Goal: Information Seeking & Learning: Learn about a topic

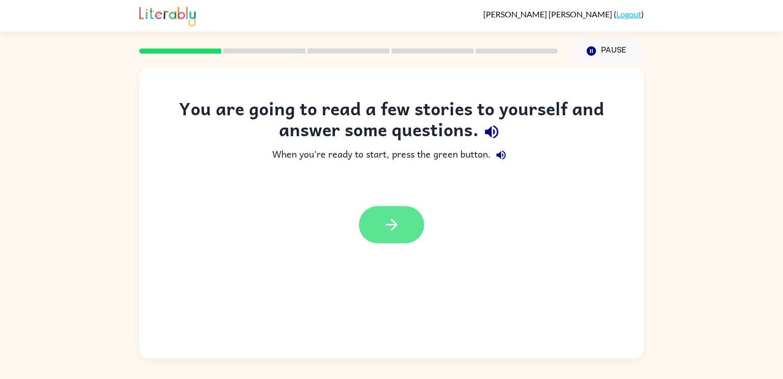
click at [396, 222] on icon "button" at bounding box center [392, 225] width 18 height 18
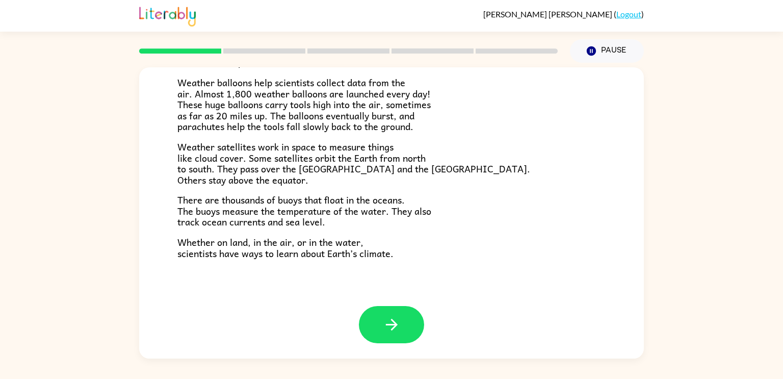
scroll to position [283, 0]
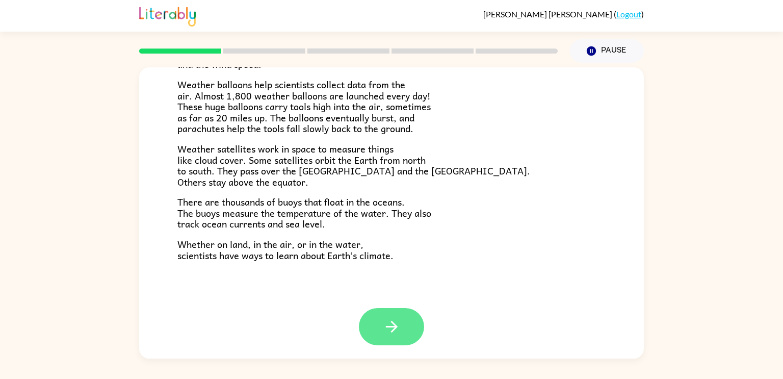
click at [387, 330] on icon "button" at bounding box center [392, 327] width 18 height 18
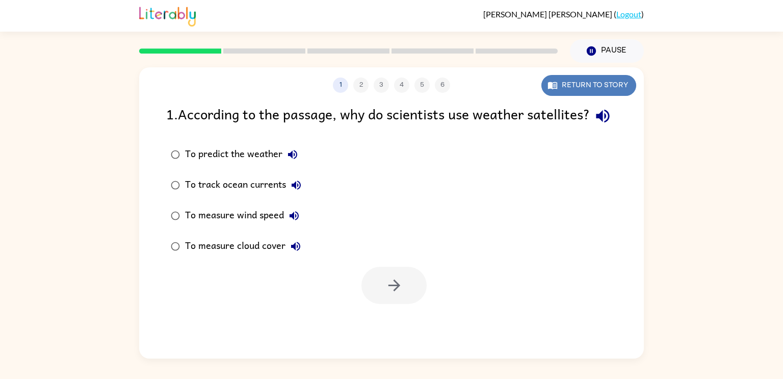
click at [576, 80] on button "Return to story" at bounding box center [588, 85] width 95 height 21
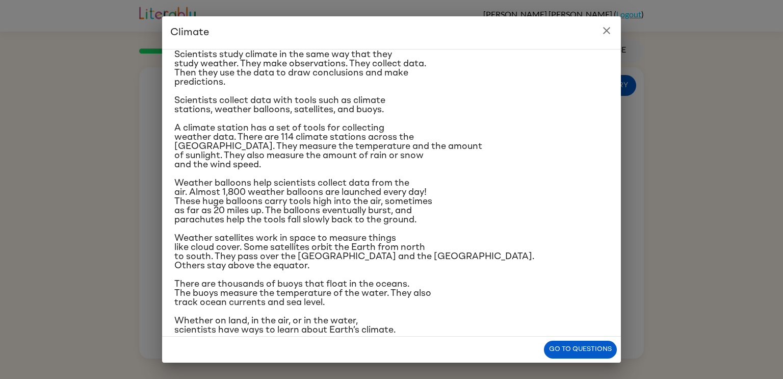
scroll to position [96, 0]
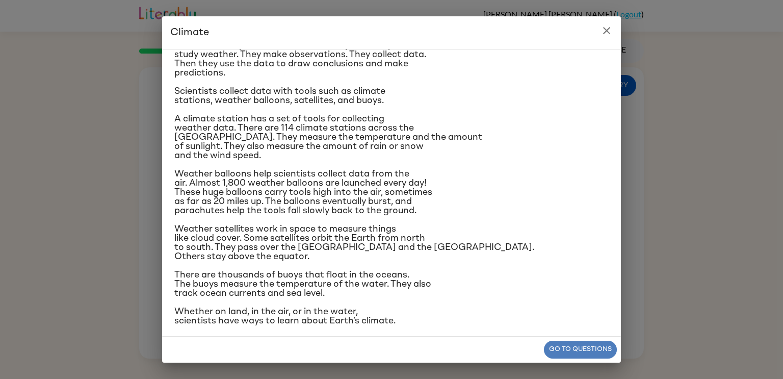
click at [577, 348] on button "Go to questions" at bounding box center [580, 350] width 73 height 18
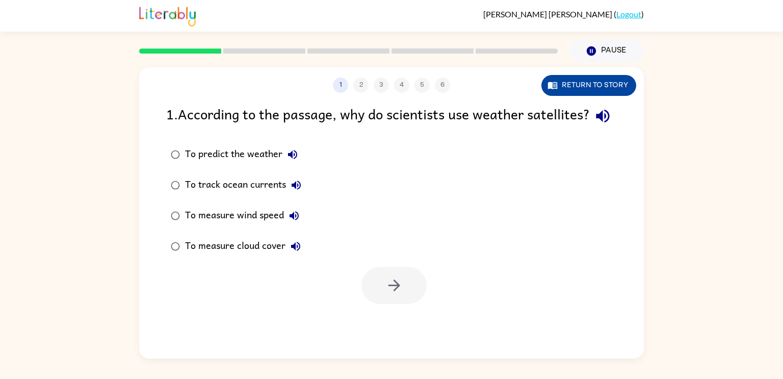
click at [579, 82] on button "Return to story" at bounding box center [588, 85] width 95 height 21
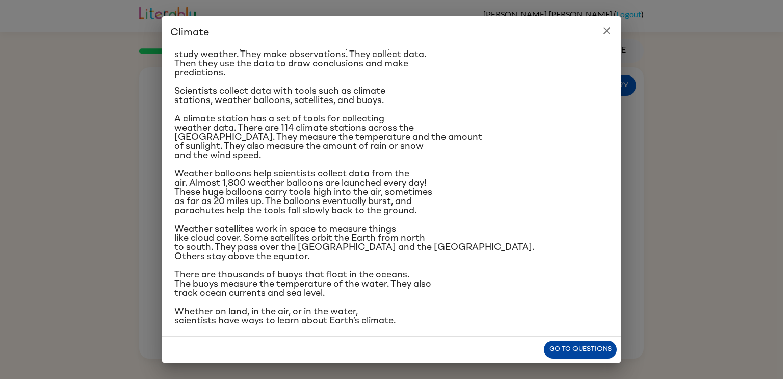
click at [591, 347] on button "Go to questions" at bounding box center [580, 350] width 73 height 18
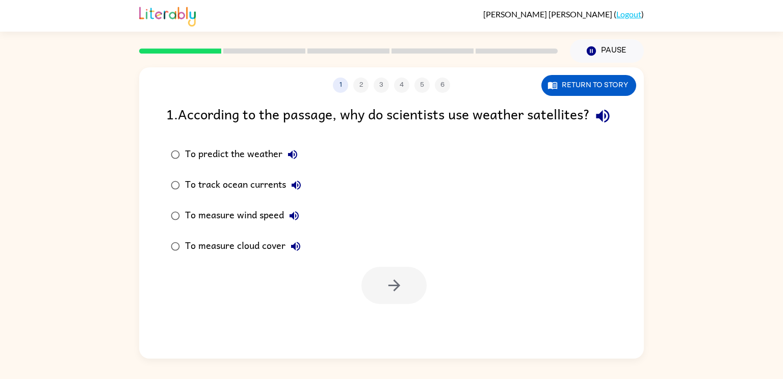
click at [185, 256] on div "To measure cloud cover" at bounding box center [245, 246] width 121 height 20
click at [395, 294] on icon "button" at bounding box center [394, 285] width 18 height 18
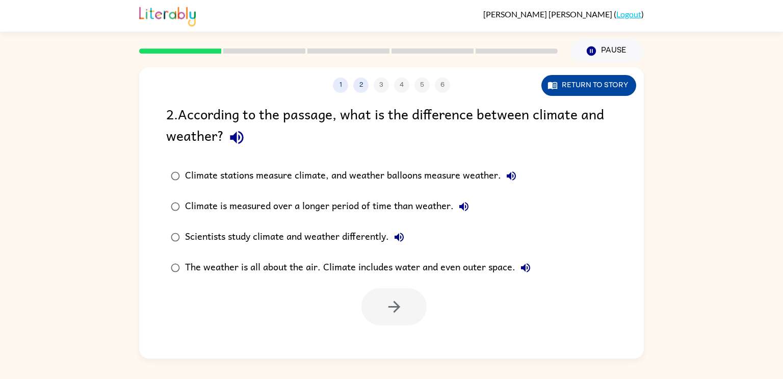
click at [559, 76] on button "Return to story" at bounding box center [588, 85] width 95 height 21
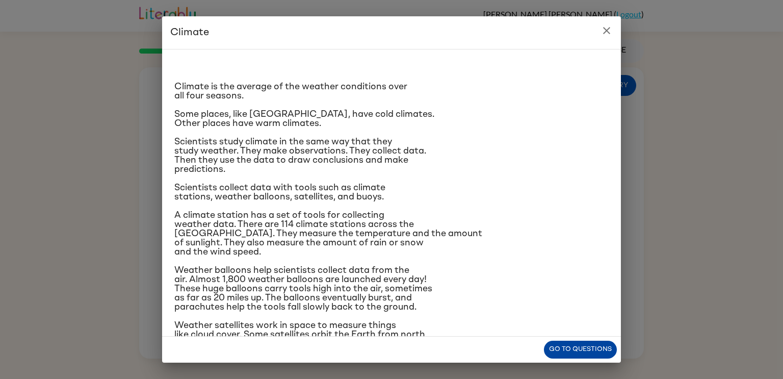
click at [598, 351] on button "Go to questions" at bounding box center [580, 350] width 73 height 18
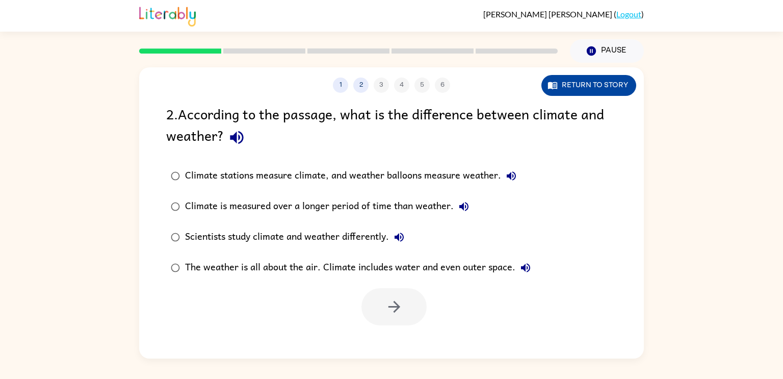
click at [631, 79] on button "Return to story" at bounding box center [588, 85] width 95 height 21
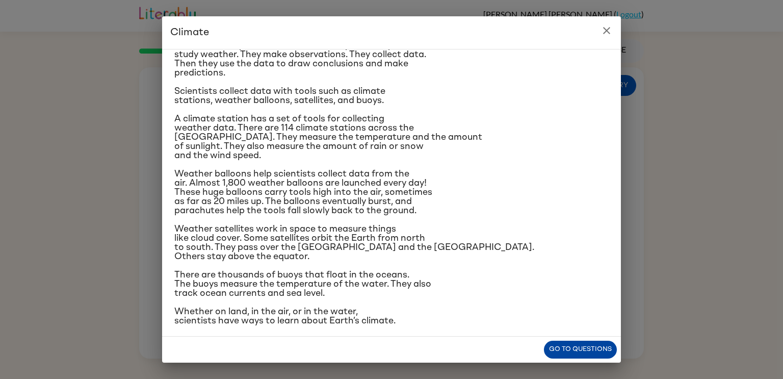
click at [605, 346] on button "Go to questions" at bounding box center [580, 350] width 73 height 18
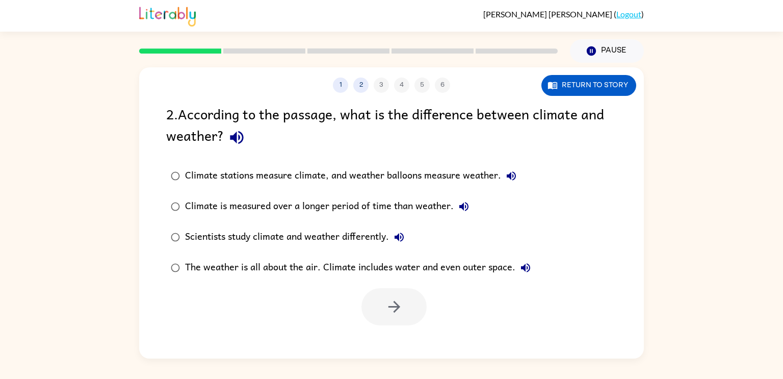
click at [222, 238] on div "Scientists study climate and weather differently." at bounding box center [297, 237] width 224 height 20
click at [227, 205] on div "Climate is measured over a longer period of time than weather." at bounding box center [329, 206] width 289 height 20
click at [282, 172] on div "Climate stations measure climate, and weather balloons measure weather." at bounding box center [353, 176] width 336 height 20
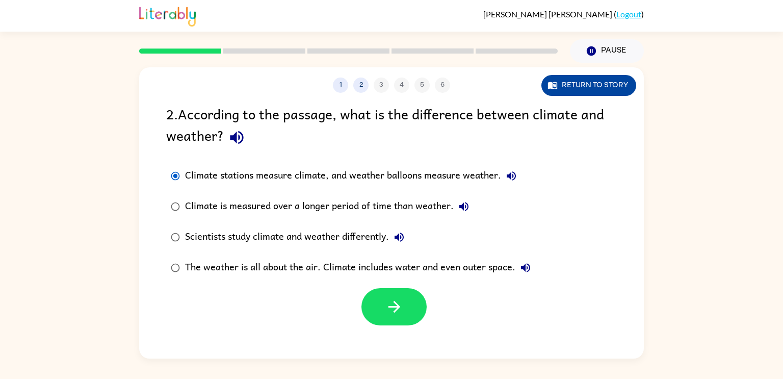
click at [590, 86] on button "Return to story" at bounding box center [588, 85] width 95 height 21
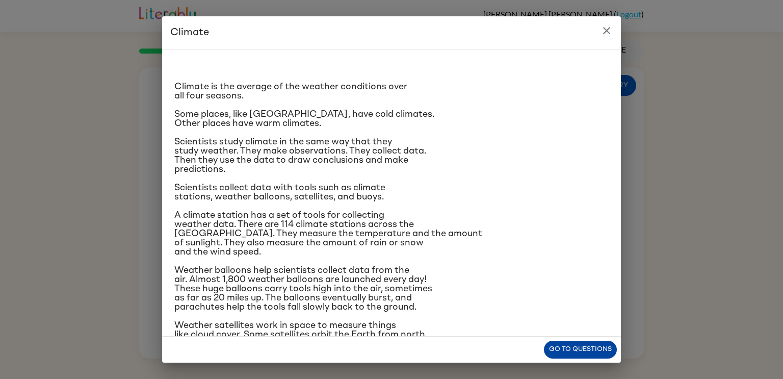
click at [590, 349] on button "Go to questions" at bounding box center [580, 350] width 73 height 18
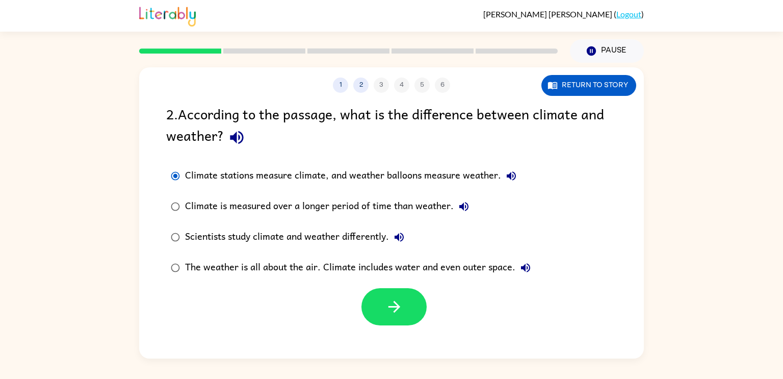
click at [259, 211] on div "Climate is measured over a longer period of time than weather." at bounding box center [329, 206] width 289 height 20
click at [233, 237] on div "Scientists study climate and weather differently." at bounding box center [297, 237] width 224 height 20
click at [223, 223] on label "Scientists study climate and weather differently." at bounding box center [351, 237] width 380 height 31
click at [383, 303] on button "button" at bounding box center [393, 306] width 65 height 37
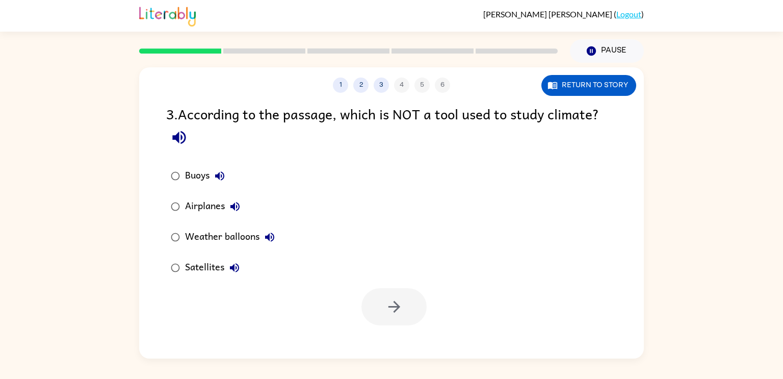
click at [185, 193] on label "Airplanes" at bounding box center [223, 206] width 124 height 31
click at [408, 307] on button "button" at bounding box center [393, 306] width 65 height 37
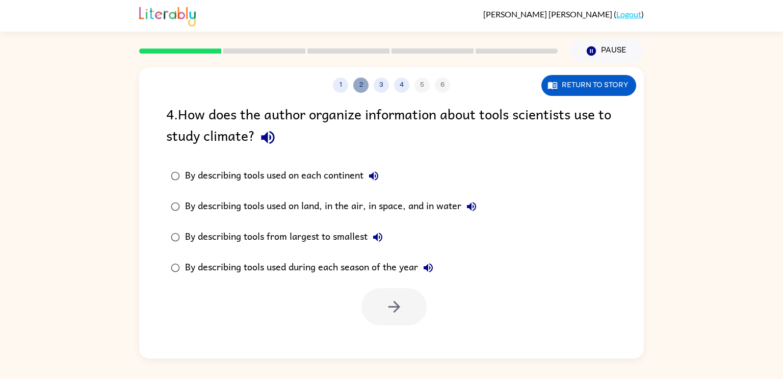
click at [363, 81] on button "2" at bounding box center [360, 84] width 15 height 15
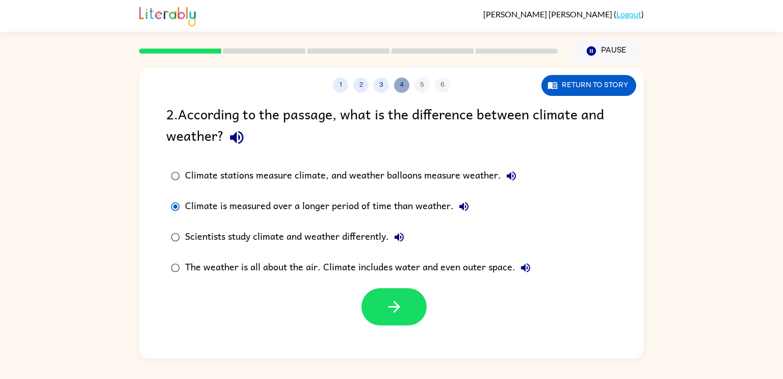
click at [403, 92] on button "4" at bounding box center [401, 84] width 15 height 15
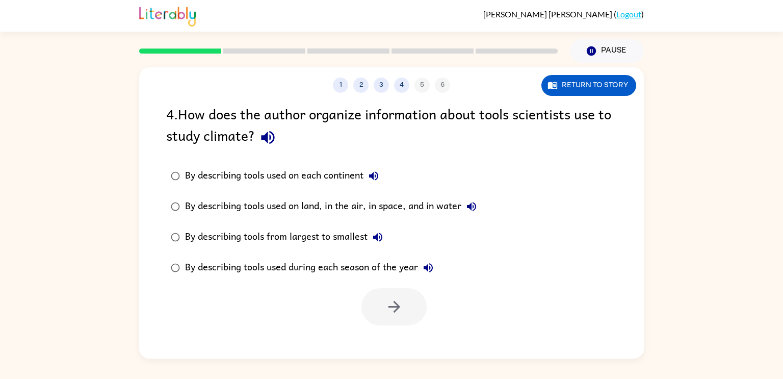
click at [288, 209] on div "By describing tools used on land, in the air, in space, and in water" at bounding box center [333, 206] width 297 height 20
click at [400, 307] on icon "button" at bounding box center [394, 307] width 18 height 18
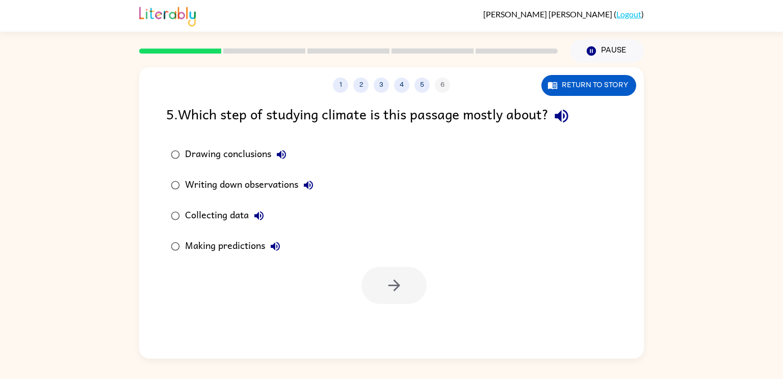
click at [229, 213] on div "Collecting data" at bounding box center [227, 215] width 84 height 20
click at [258, 152] on div "Drawing conclusions" at bounding box center [238, 154] width 107 height 20
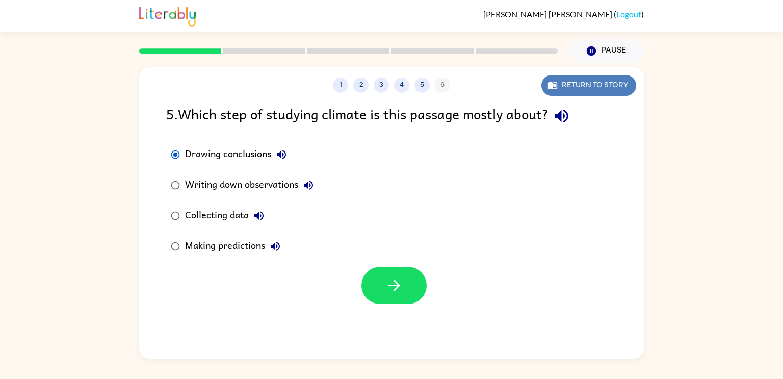
click at [609, 75] on button "Return to story" at bounding box center [588, 85] width 95 height 21
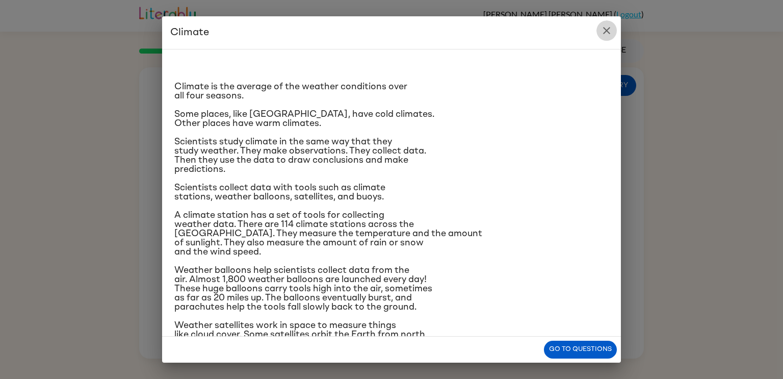
click at [608, 33] on icon "close" at bounding box center [606, 30] width 12 height 12
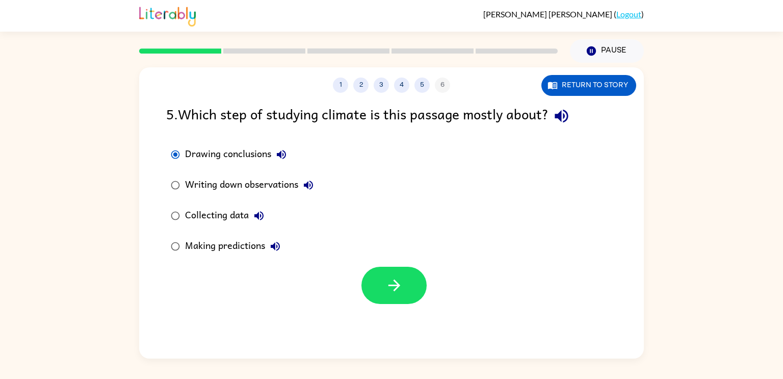
click at [246, 218] on div "Collecting data" at bounding box center [227, 215] width 84 height 20
click at [379, 286] on button "button" at bounding box center [393, 285] width 65 height 37
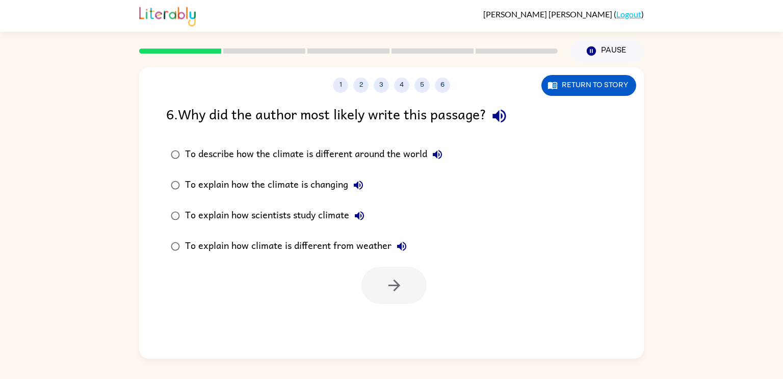
click at [314, 212] on div "To explain how scientists study climate" at bounding box center [277, 215] width 185 height 20
click at [374, 275] on button "button" at bounding box center [393, 285] width 65 height 37
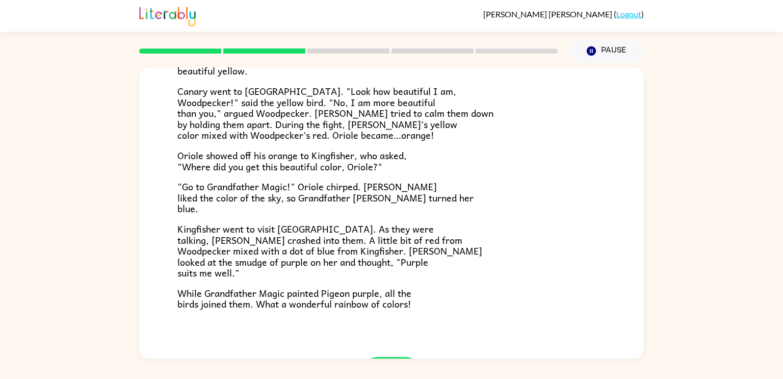
scroll to position [263, 0]
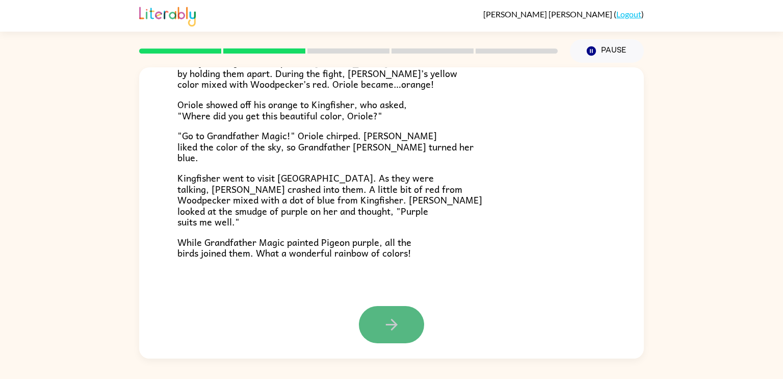
click at [398, 323] on icon "button" at bounding box center [392, 325] width 18 height 18
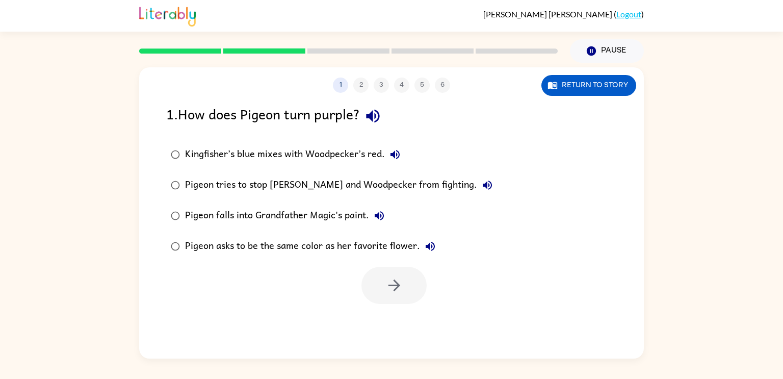
click at [278, 151] on div "Kingfisher’s blue mixes with Woodpecker’s red." at bounding box center [295, 154] width 220 height 20
click at [372, 277] on button "button" at bounding box center [393, 285] width 65 height 37
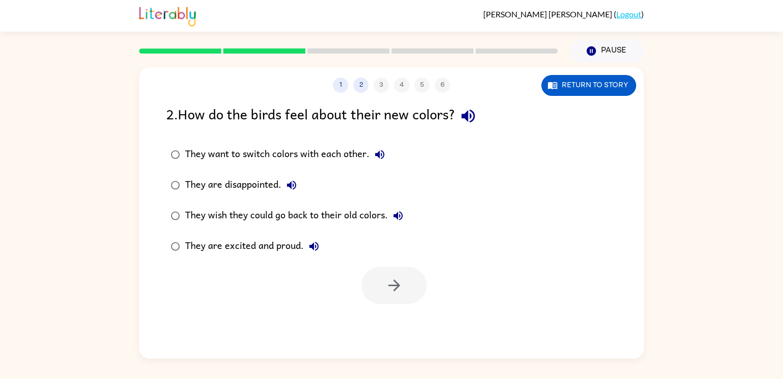
click at [274, 248] on div "They are excited and proud." at bounding box center [254, 246] width 139 height 20
click at [413, 281] on button "button" at bounding box center [393, 285] width 65 height 37
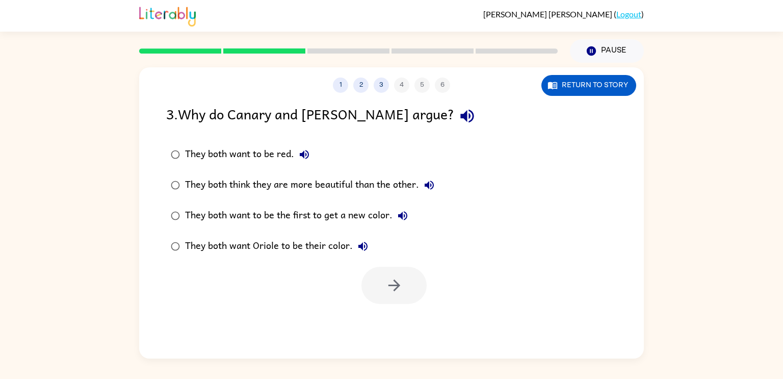
click at [279, 189] on div "They both think they are more beautiful than the other." at bounding box center [312, 185] width 254 height 20
click at [403, 291] on button "button" at bounding box center [393, 285] width 65 height 37
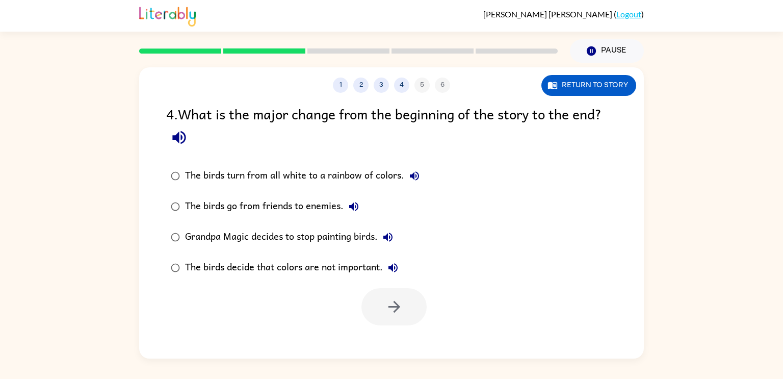
click at [280, 180] on div "The birds turn from all white to a rainbow of colors." at bounding box center [305, 176] width 240 height 20
click at [397, 303] on icon "button" at bounding box center [394, 307] width 18 height 18
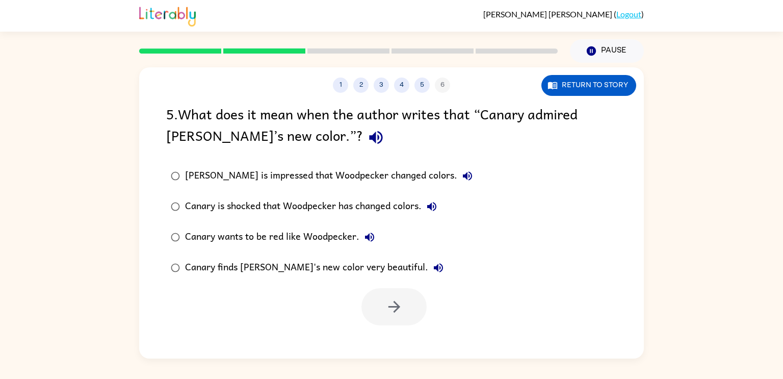
click at [338, 265] on div "Canary finds Woodpecker's new color very beautiful." at bounding box center [317, 267] width 264 height 20
click at [388, 302] on icon "button" at bounding box center [394, 307] width 18 height 18
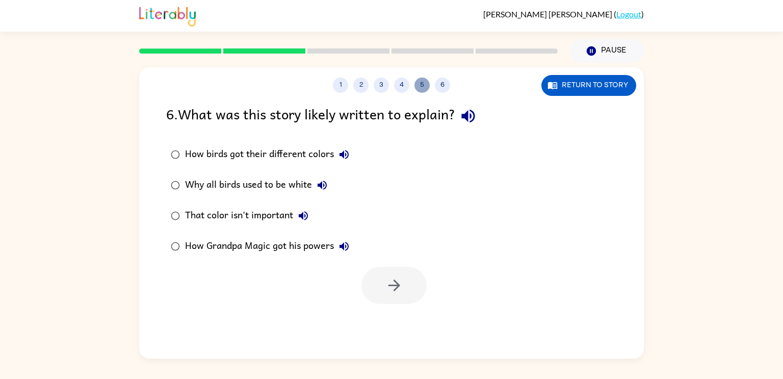
click at [420, 83] on button "5" at bounding box center [421, 84] width 15 height 15
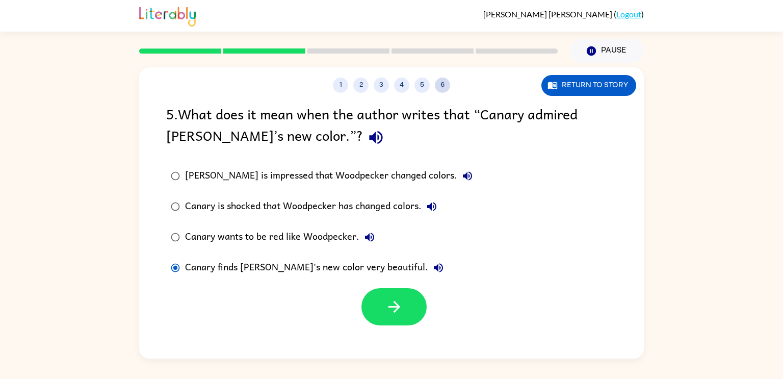
click at [439, 84] on button "6" at bounding box center [442, 84] width 15 height 15
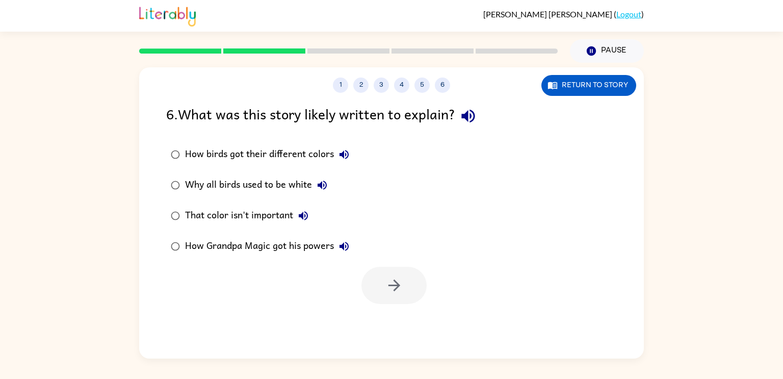
click at [270, 152] on div "How birds got their different colors" at bounding box center [269, 154] width 169 height 20
click at [402, 296] on button "button" at bounding box center [393, 285] width 65 height 37
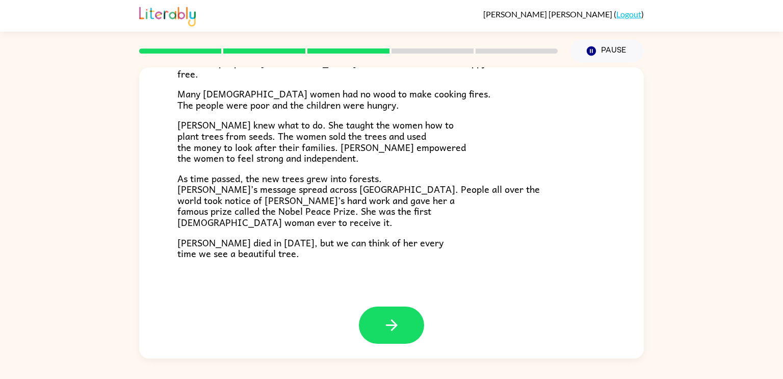
scroll to position [284, 0]
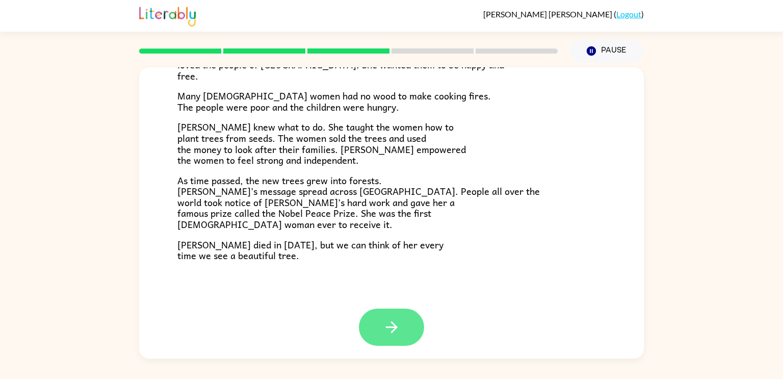
click at [375, 315] on button "button" at bounding box center [391, 326] width 65 height 37
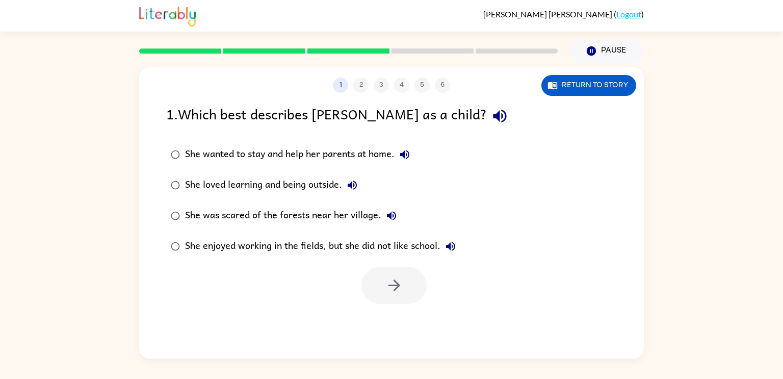
scroll to position [0, 0]
click at [600, 87] on button "Return to story" at bounding box center [588, 85] width 95 height 21
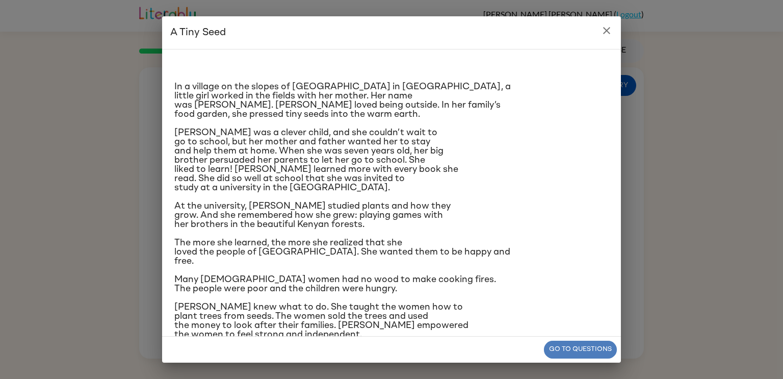
click at [582, 349] on button "Go to questions" at bounding box center [580, 350] width 73 height 18
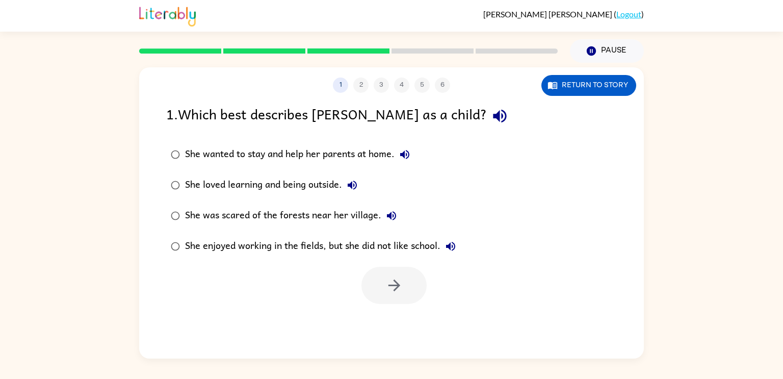
click at [244, 183] on div "She loved learning and being outside." at bounding box center [273, 185] width 177 height 20
click at [407, 291] on button "button" at bounding box center [393, 285] width 65 height 37
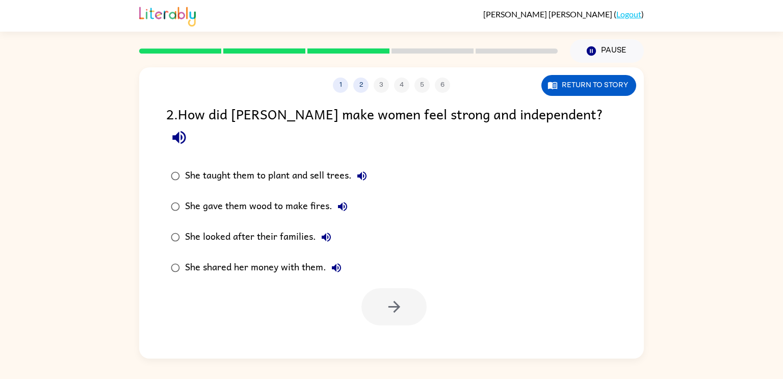
click at [263, 166] on div "She taught them to plant and sell trees." at bounding box center [278, 176] width 187 height 20
click at [394, 298] on icon "button" at bounding box center [394, 307] width 18 height 18
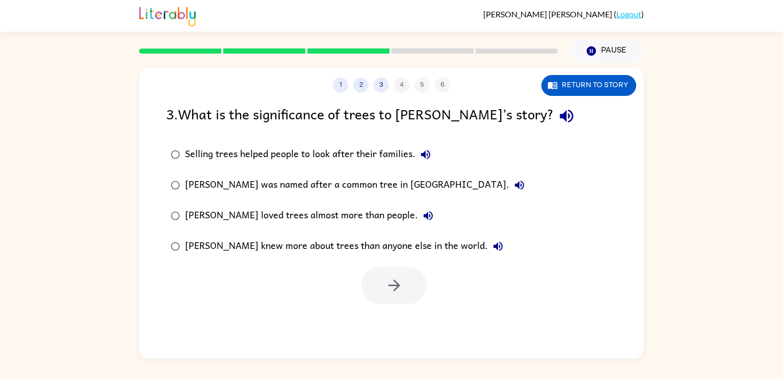
click at [306, 208] on div "Wangari loved trees almost more than people." at bounding box center [311, 215] width 253 height 20
click at [401, 293] on icon "button" at bounding box center [394, 285] width 18 height 18
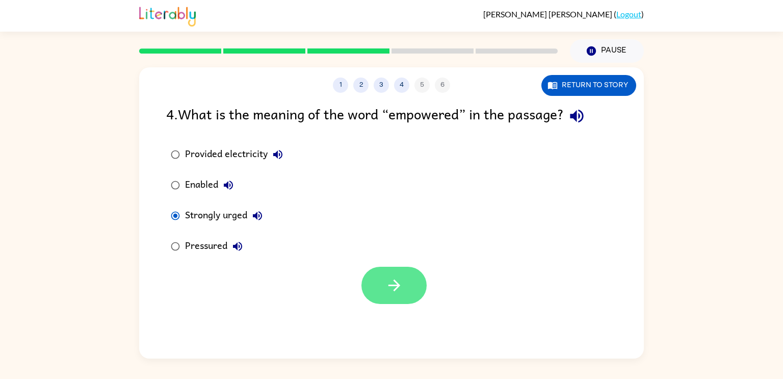
click at [393, 275] on button "button" at bounding box center [393, 285] width 65 height 37
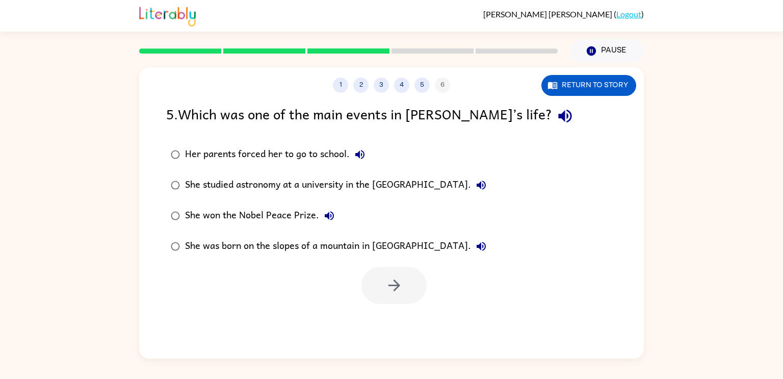
click at [251, 215] on div "She won the Nobel Peace Prize." at bounding box center [262, 215] width 154 height 20
click at [400, 281] on icon "button" at bounding box center [394, 285] width 18 height 18
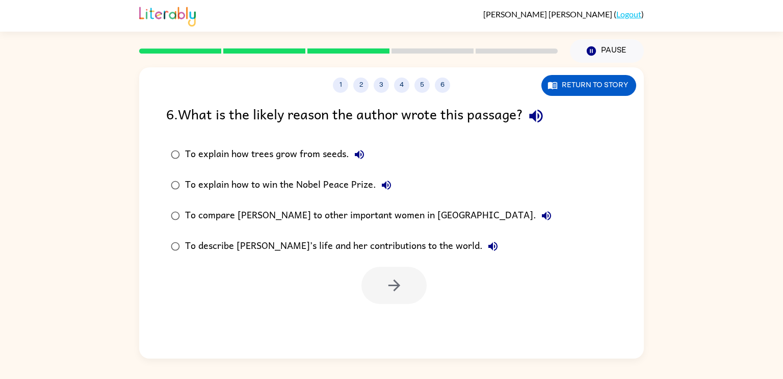
click at [350, 242] on div "To describe Wangari’s life and her contributions to the world." at bounding box center [344, 246] width 318 height 20
click at [402, 280] on icon "button" at bounding box center [394, 285] width 18 height 18
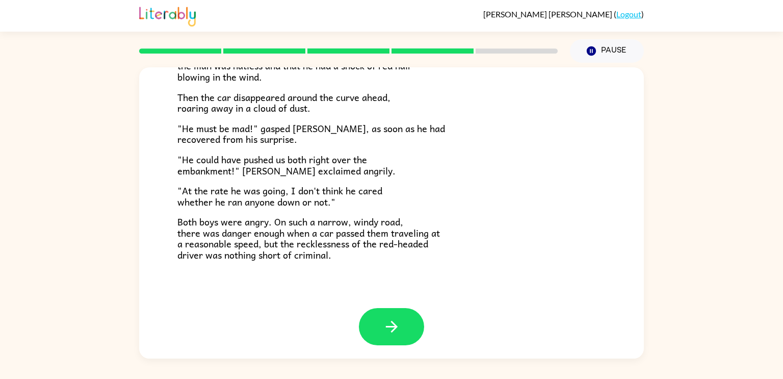
scroll to position [283, 0]
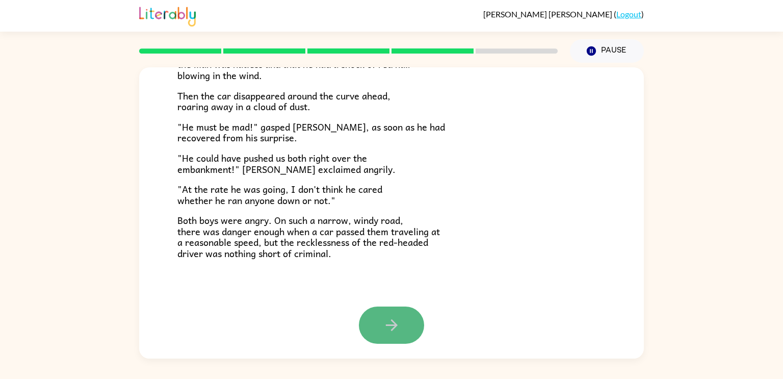
click at [373, 325] on button "button" at bounding box center [391, 324] width 65 height 37
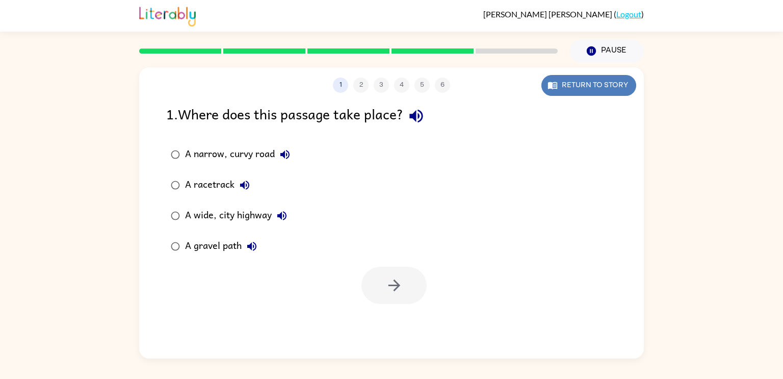
click at [571, 88] on button "Return to story" at bounding box center [588, 85] width 95 height 21
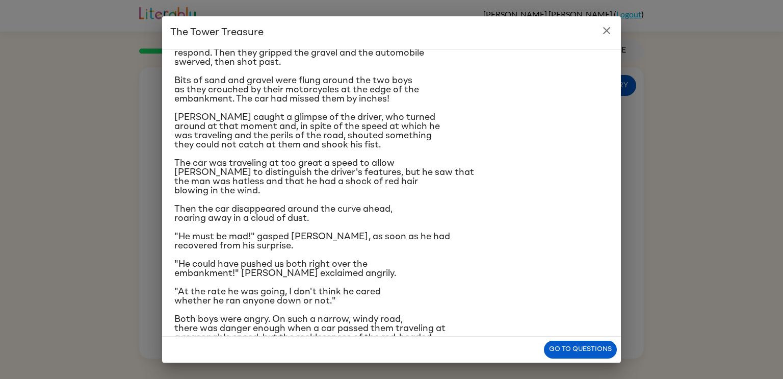
scroll to position [96, 0]
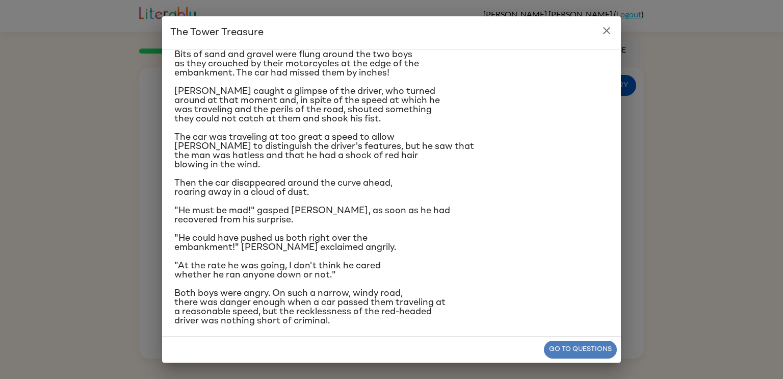
click at [586, 352] on button "Go to questions" at bounding box center [580, 350] width 73 height 18
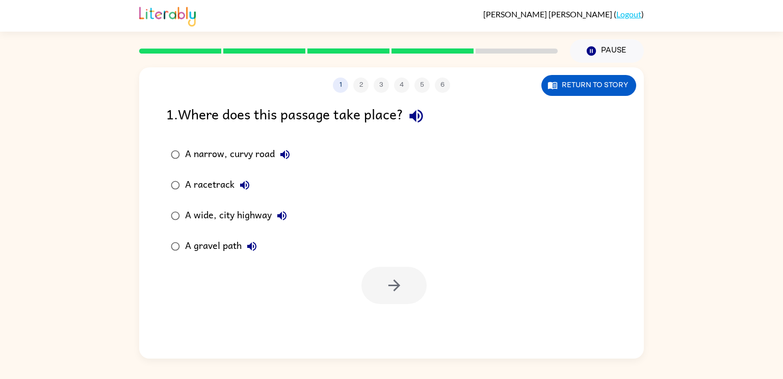
click at [213, 154] on div "A narrow, curvy road" at bounding box center [240, 154] width 110 height 20
click at [406, 279] on button "button" at bounding box center [393, 285] width 65 height 37
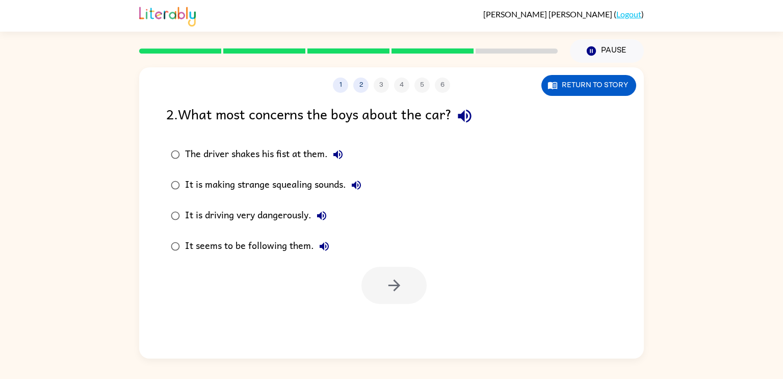
click at [291, 213] on div "It is driving very dangerously." at bounding box center [258, 215] width 147 height 20
click at [397, 286] on icon "button" at bounding box center [394, 285] width 12 height 12
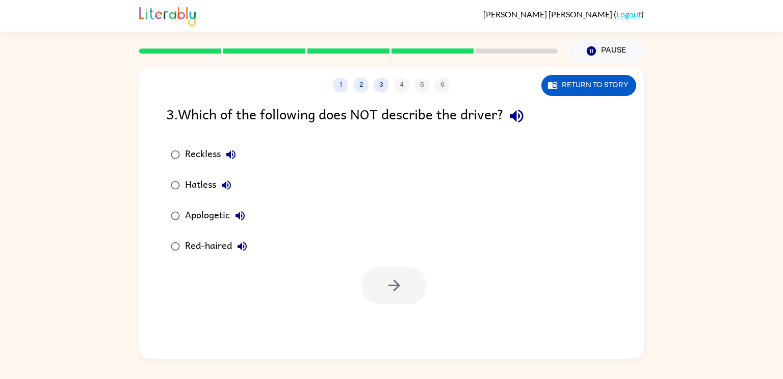
click at [212, 214] on div "Apologetic" at bounding box center [217, 215] width 65 height 20
click at [395, 281] on icon "button" at bounding box center [394, 285] width 12 height 12
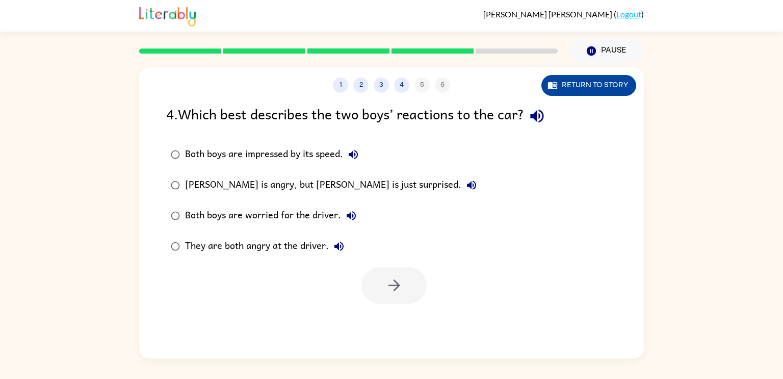
click at [609, 79] on button "Return to story" at bounding box center [588, 85] width 95 height 21
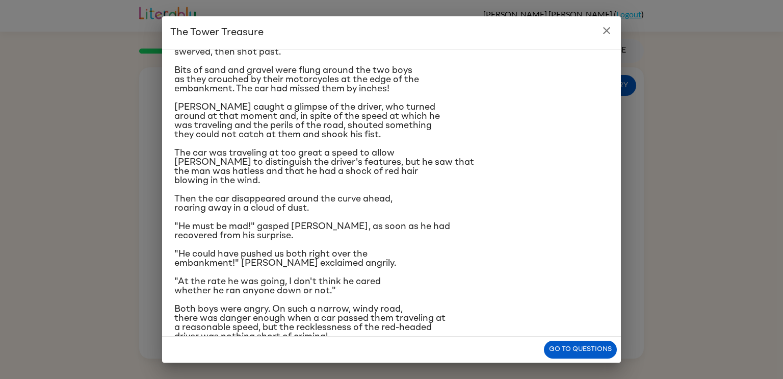
scroll to position [81, 0]
click at [603, 343] on button "Go to questions" at bounding box center [580, 350] width 73 height 18
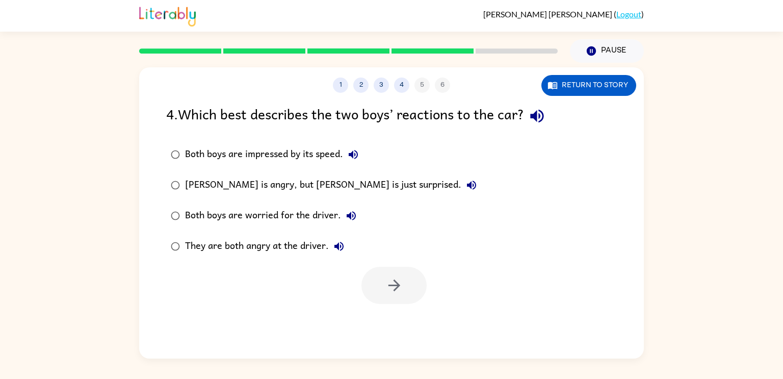
click at [257, 184] on div "Frank is angry, but Joe is just surprised." at bounding box center [333, 185] width 297 height 20
click at [404, 283] on button "button" at bounding box center [393, 285] width 65 height 37
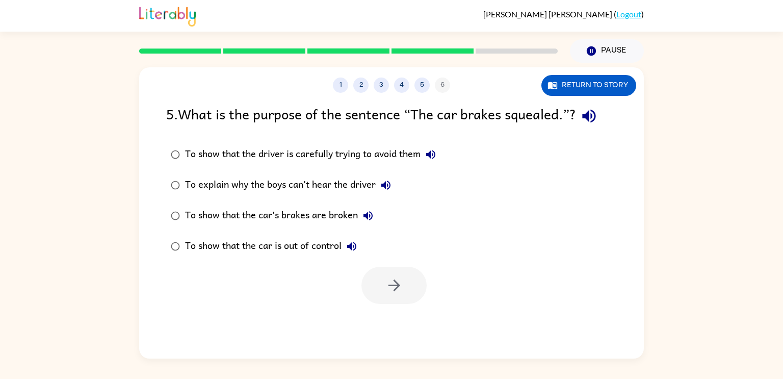
click at [289, 243] on div "To show that the car is out of control" at bounding box center [273, 246] width 177 height 20
click at [398, 283] on icon "button" at bounding box center [394, 285] width 12 height 12
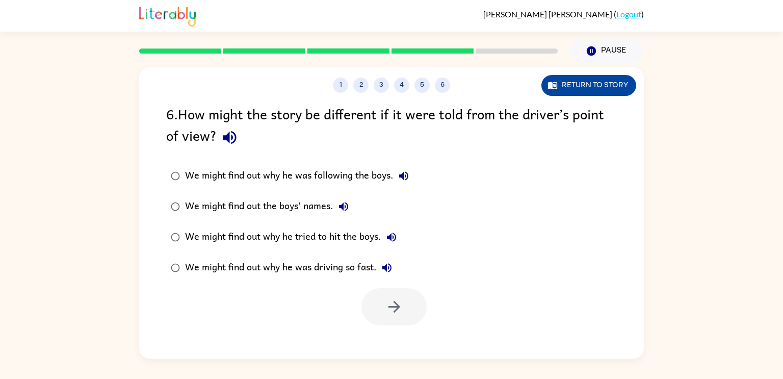
click at [589, 90] on button "Return to story" at bounding box center [588, 85] width 95 height 21
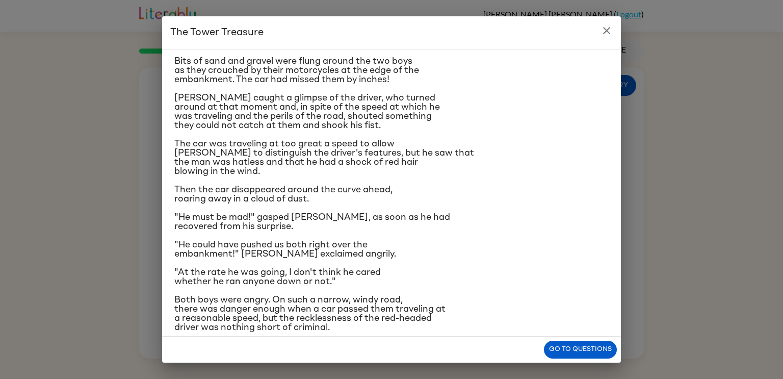
scroll to position [96, 0]
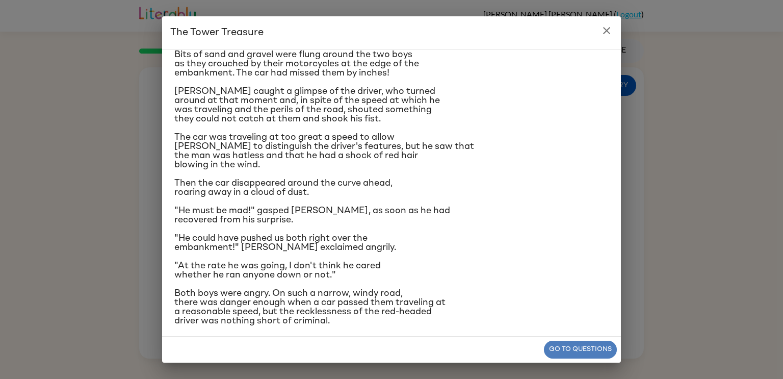
click at [571, 351] on button "Go to questions" at bounding box center [580, 350] width 73 height 18
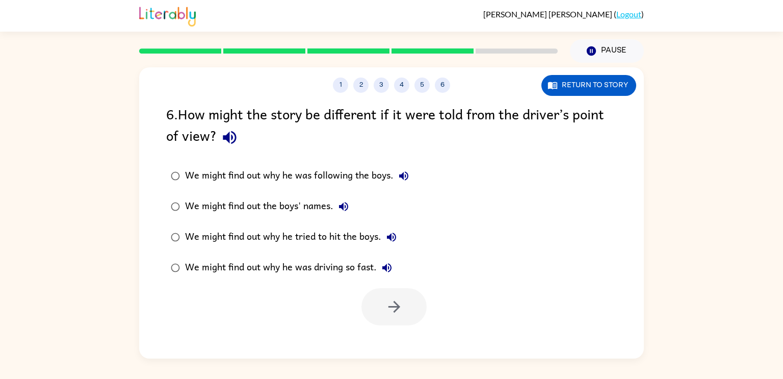
click at [331, 270] on div "We might find out why he was driving so fast." at bounding box center [291, 267] width 212 height 20
click at [408, 318] on button "button" at bounding box center [393, 306] width 65 height 37
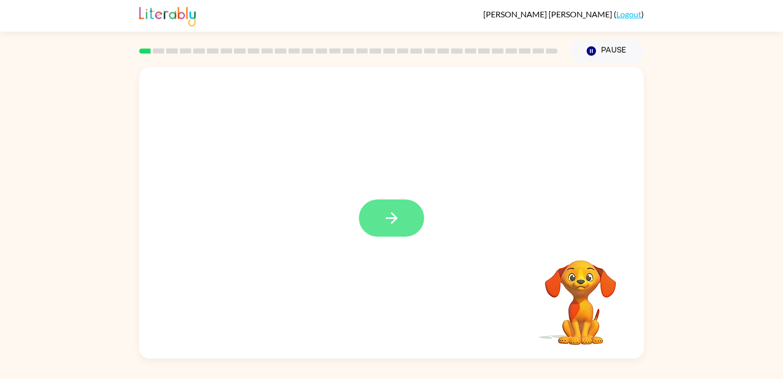
click at [399, 213] on icon "button" at bounding box center [392, 218] width 18 height 18
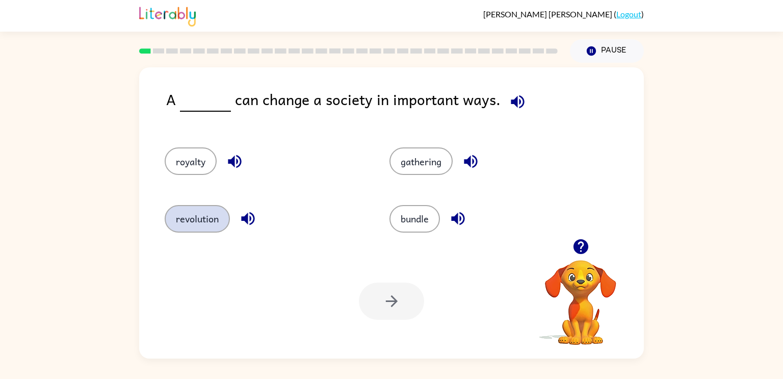
click at [193, 225] on button "revolution" at bounding box center [197, 219] width 65 height 28
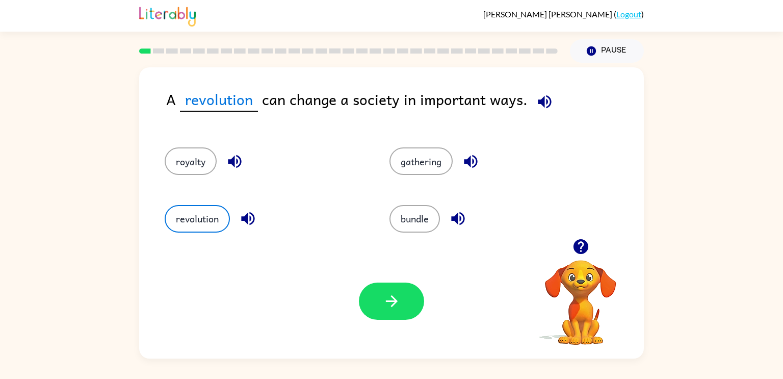
click at [542, 105] on icon "button" at bounding box center [545, 102] width 18 height 18
click at [541, 99] on icon "button" at bounding box center [545, 102] width 18 height 18
click at [378, 303] on button "button" at bounding box center [391, 300] width 65 height 37
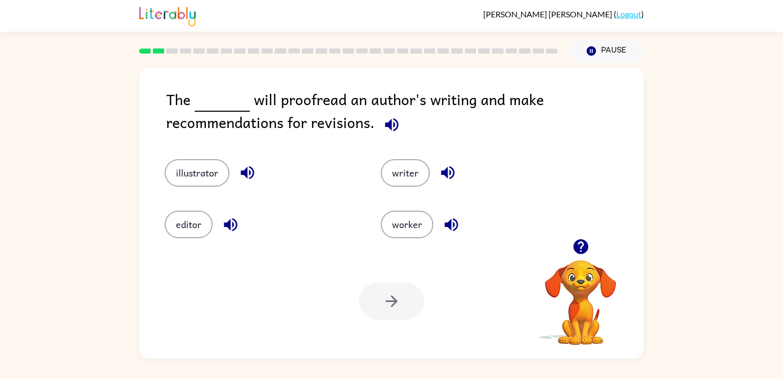
click at [580, 249] on icon "button" at bounding box center [580, 246] width 15 height 15
click at [581, 253] on icon "button" at bounding box center [580, 246] width 15 height 15
click at [585, 260] on video "Your browser must support playing .mp4 files to use Literably. Please try using…" at bounding box center [581, 295] width 102 height 102
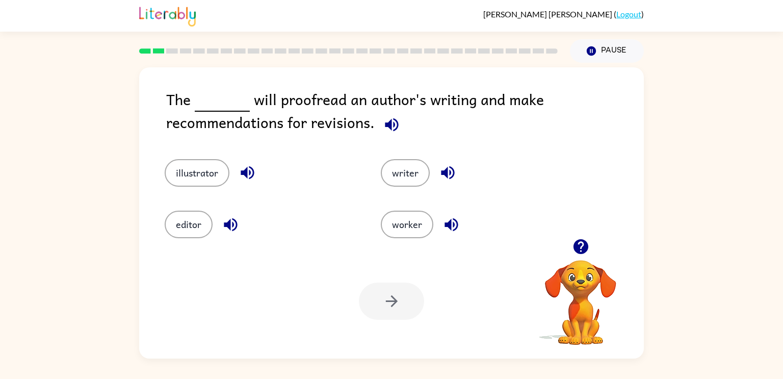
click at [585, 260] on video "Your browser must support playing .mp4 files to use Literably. Please try using…" at bounding box center [581, 295] width 102 height 102
click at [582, 254] on icon "button" at bounding box center [581, 247] width 18 height 18
click at [583, 254] on video "Your browser must support playing .mp4 files to use Literably. Please try using…" at bounding box center [581, 295] width 102 height 102
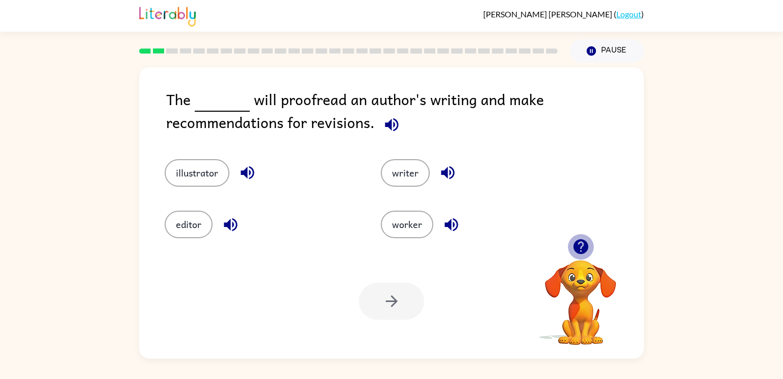
click at [583, 254] on icon "button" at bounding box center [581, 247] width 18 height 18
click at [583, 254] on video "Your browser must support playing .mp4 files to use Literably. Please try using…" at bounding box center [581, 295] width 102 height 102
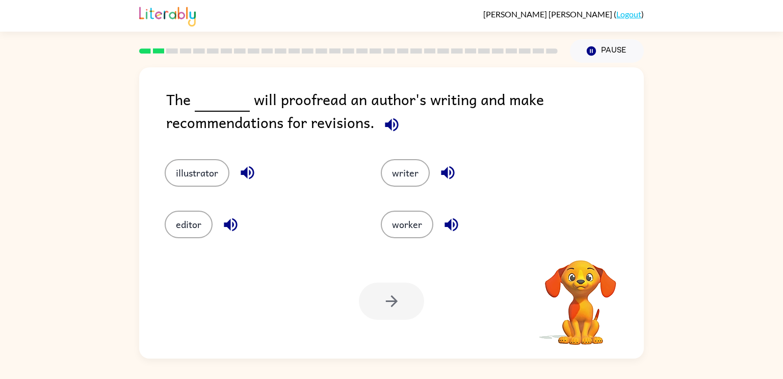
click at [583, 259] on div "Your browser must support playing .mp4 files to use Literably. Please try using…" at bounding box center [581, 302] width 102 height 87
click at [583, 254] on icon "button" at bounding box center [581, 247] width 18 height 18
click at [583, 254] on video "Your browser must support playing .mp4 files to use Literably. Please try using…" at bounding box center [581, 295] width 102 height 102
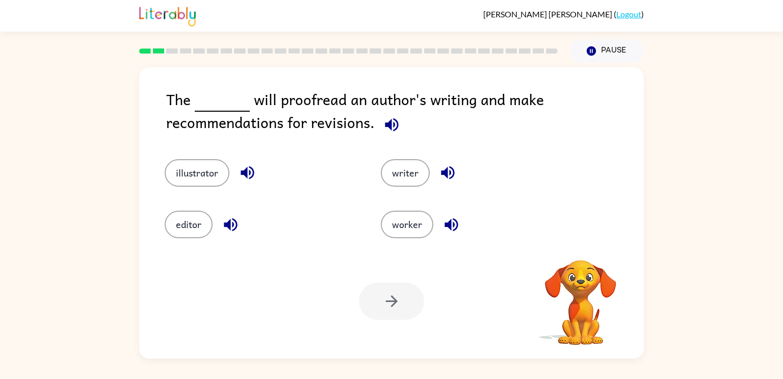
click at [583, 254] on video "Your browser must support playing .mp4 files to use Literably. Please try using…" at bounding box center [581, 295] width 102 height 102
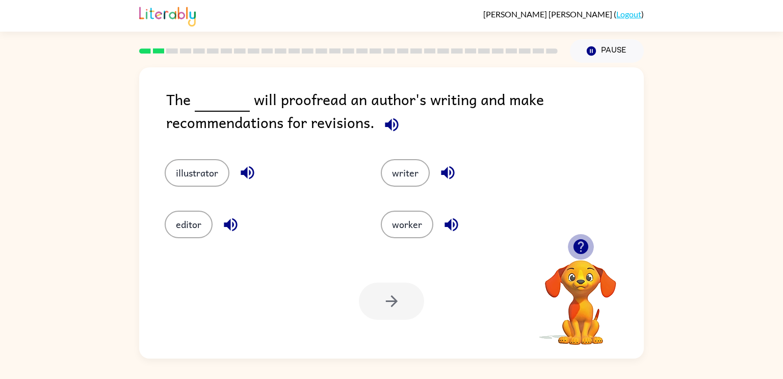
click at [583, 254] on icon "button" at bounding box center [581, 247] width 18 height 18
click at [583, 254] on video "Your browser must support playing .mp4 files to use Literably. Please try using…" at bounding box center [581, 295] width 102 height 102
click at [586, 255] on button "button" at bounding box center [581, 246] width 26 height 26
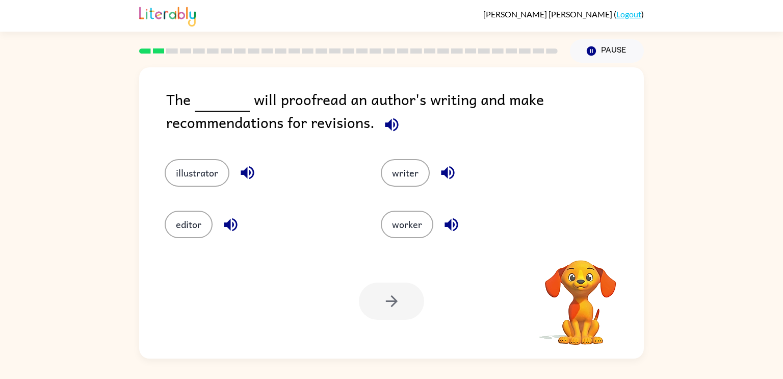
click at [585, 255] on video "Your browser must support playing .mp4 files to use Literably. Please try using…" at bounding box center [581, 295] width 102 height 102
click at [584, 255] on icon "button" at bounding box center [581, 247] width 18 height 18
click at [584, 257] on video "Your browser must support playing .mp4 files to use Literably. Please try using…" at bounding box center [581, 295] width 102 height 102
click at [583, 260] on video "Your browser must support playing .mp4 files to use Literably. Please try using…" at bounding box center [581, 295] width 102 height 102
click at [584, 263] on video "Your browser must support playing .mp4 files to use Literably. Please try using…" at bounding box center [581, 295] width 102 height 102
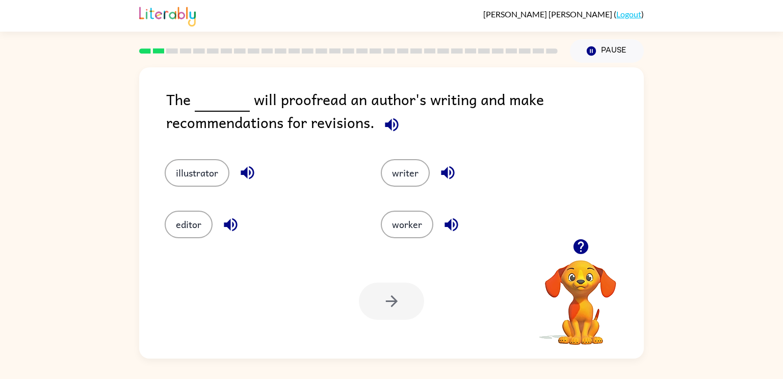
click at [578, 243] on icon "button" at bounding box center [580, 246] width 15 height 15
click at [580, 247] on video "Your browser must support playing .mp4 files to use Literably. Please try using…" at bounding box center [581, 295] width 102 height 102
click at [581, 250] on icon "button" at bounding box center [580, 246] width 15 height 15
click at [579, 250] on video "Your browser must support playing .mp4 files to use Literably. Please try using…" at bounding box center [581, 295] width 102 height 102
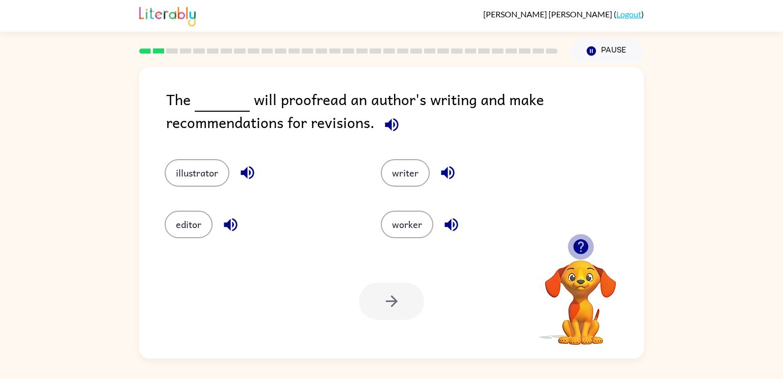
click at [581, 259] on button "button" at bounding box center [581, 246] width 26 height 26
click at [581, 260] on video "Your browser must support playing .mp4 files to use Literably. Please try using…" at bounding box center [581, 295] width 102 height 102
click at [572, 239] on icon "button" at bounding box center [581, 247] width 18 height 18
click at [178, 221] on button "editor" at bounding box center [189, 225] width 48 height 28
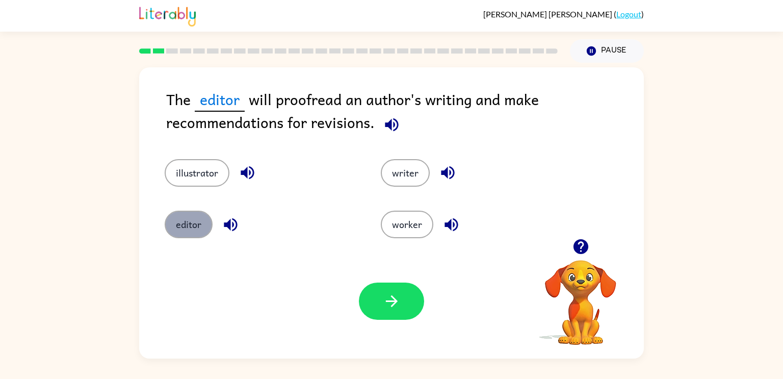
click at [187, 234] on button "editor" at bounding box center [189, 225] width 48 height 28
click at [377, 132] on span at bounding box center [390, 122] width 30 height 23
click at [395, 117] on icon "button" at bounding box center [392, 125] width 18 height 18
click at [380, 306] on button "button" at bounding box center [391, 300] width 65 height 37
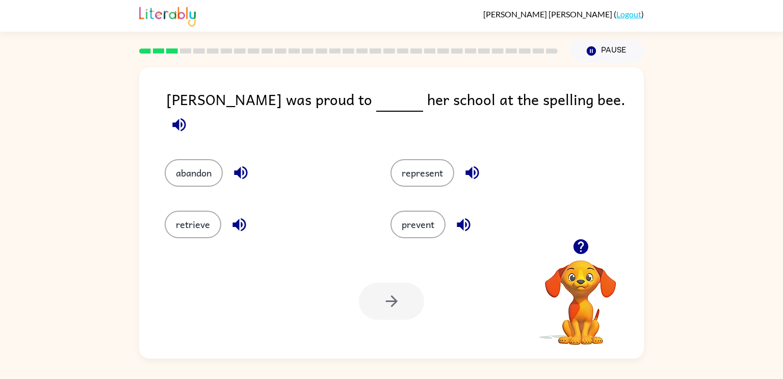
click at [577, 249] on icon "button" at bounding box center [580, 246] width 15 height 15
click at [577, 250] on video "Your browser must support playing .mp4 files to use Literably. Please try using…" at bounding box center [581, 295] width 102 height 102
click at [577, 253] on icon "button" at bounding box center [580, 246] width 15 height 15
click at [577, 253] on video "Your browser must support playing .mp4 files to use Literably. Please try using…" at bounding box center [581, 295] width 102 height 102
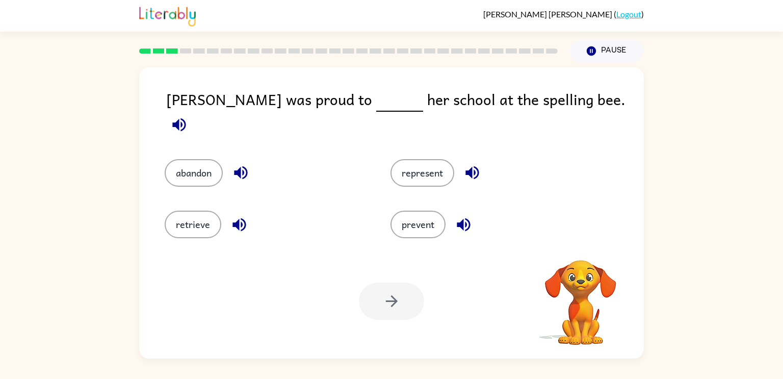
click at [576, 249] on video "Your browser must support playing .mp4 files to use Literably. Please try using…" at bounding box center [581, 295] width 102 height 102
click at [576, 249] on icon "button" at bounding box center [580, 246] width 15 height 15
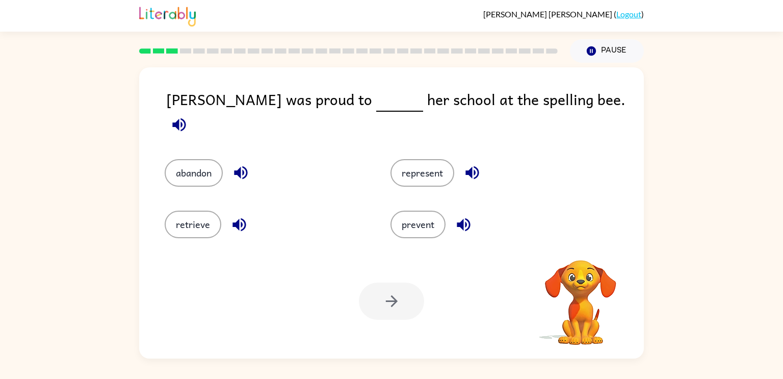
click at [576, 249] on video "Your browser must support playing .mp4 files to use Literably. Please try using…" at bounding box center [581, 295] width 102 height 102
click at [581, 251] on icon "button" at bounding box center [581, 247] width 18 height 18
click at [578, 250] on icon "button" at bounding box center [580, 246] width 15 height 15
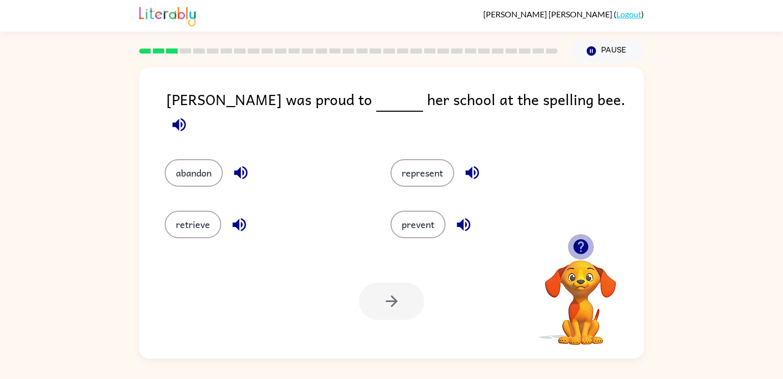
click at [578, 250] on icon "button" at bounding box center [580, 246] width 15 height 15
click at [579, 250] on icon "button" at bounding box center [580, 246] width 15 height 15
click at [420, 159] on button "represent" at bounding box center [422, 173] width 64 height 28
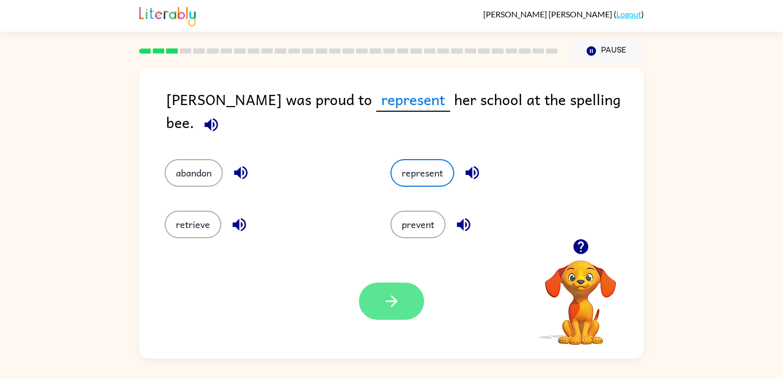
click at [400, 297] on icon "button" at bounding box center [392, 301] width 18 height 18
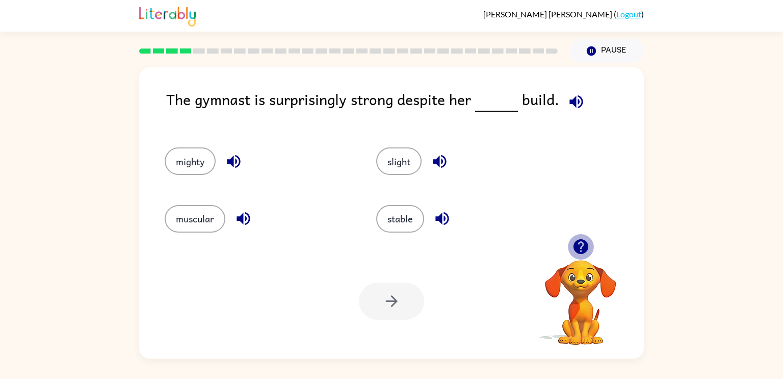
click at [579, 244] on icon "button" at bounding box center [581, 247] width 18 height 18
click at [579, 245] on video "Your browser must support playing .mp4 files to use Literably. Please try using…" at bounding box center [581, 295] width 102 height 102
click at [579, 248] on icon "button" at bounding box center [580, 246] width 15 height 15
click at [579, 253] on icon "button" at bounding box center [580, 246] width 15 height 15
click at [581, 253] on video "Your browser must support playing .mp4 files to use Literably. Please try using…" at bounding box center [581, 295] width 102 height 102
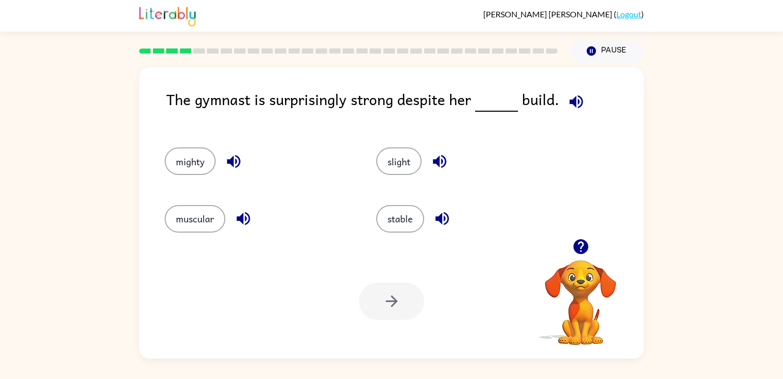
click at [581, 254] on icon "button" at bounding box center [580, 246] width 15 height 15
click at [583, 256] on video "Your browser must support playing .mp4 files to use Literably. Please try using…" at bounding box center [581, 295] width 102 height 102
click at [583, 256] on button "button" at bounding box center [581, 246] width 26 height 26
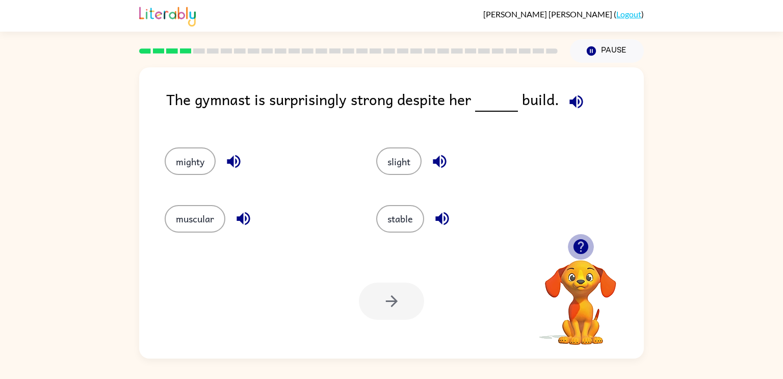
click at [583, 256] on video "Your browser must support playing .mp4 files to use Literably. Please try using…" at bounding box center [581, 295] width 102 height 102
click at [583, 256] on button "button" at bounding box center [581, 246] width 26 height 26
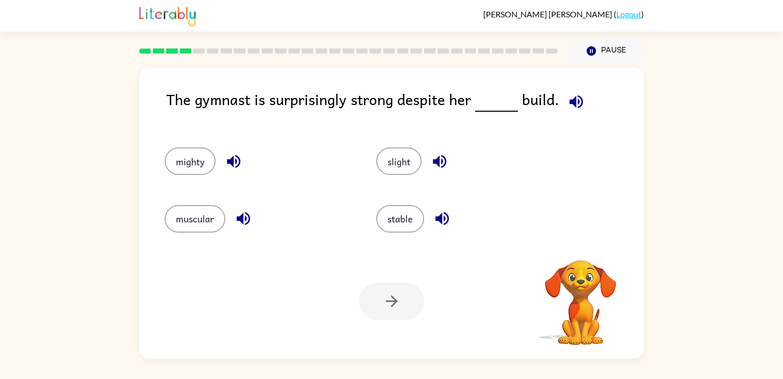
click at [583, 256] on video "Your browser must support playing .mp4 files to use Literably. Please try using…" at bounding box center [581, 295] width 102 height 102
click at [583, 256] on button "button" at bounding box center [581, 246] width 26 height 26
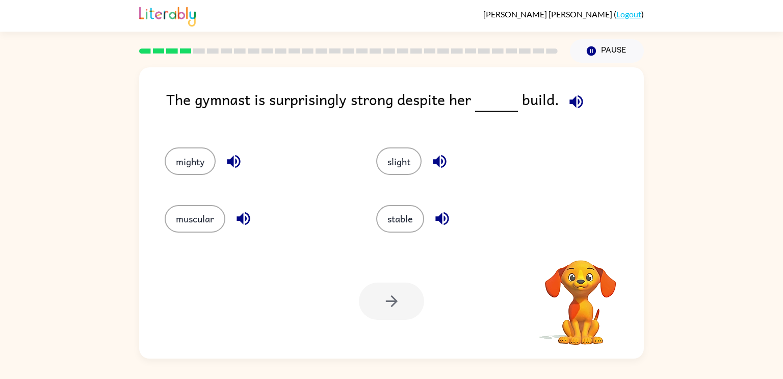
click at [583, 256] on video "Your browser must support playing .mp4 files to use Literably. Please try using…" at bounding box center [581, 295] width 102 height 102
click at [583, 256] on button "button" at bounding box center [581, 246] width 26 height 26
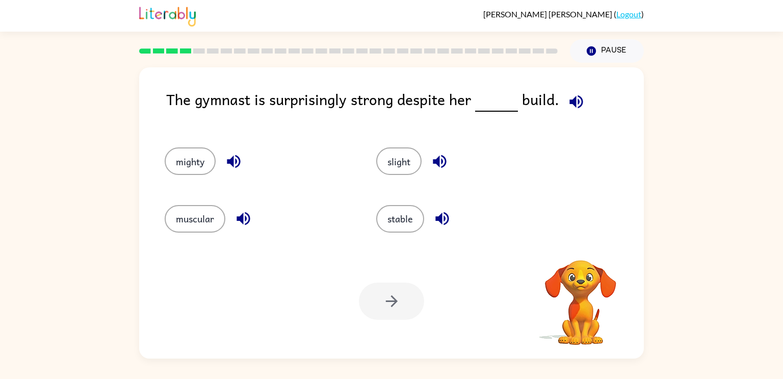
click at [583, 256] on video "Your browser must support playing .mp4 files to use Literably. Please try using…" at bounding box center [581, 295] width 102 height 102
click at [576, 102] on icon "button" at bounding box center [575, 101] width 13 height 13
click at [192, 227] on button "muscular" at bounding box center [195, 219] width 61 height 28
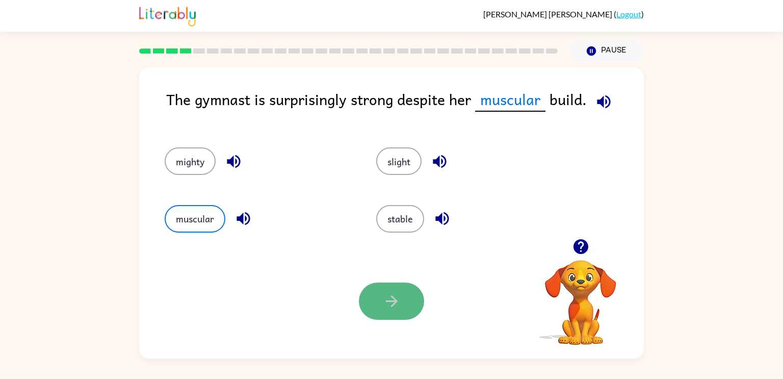
click at [412, 300] on button "button" at bounding box center [391, 300] width 65 height 37
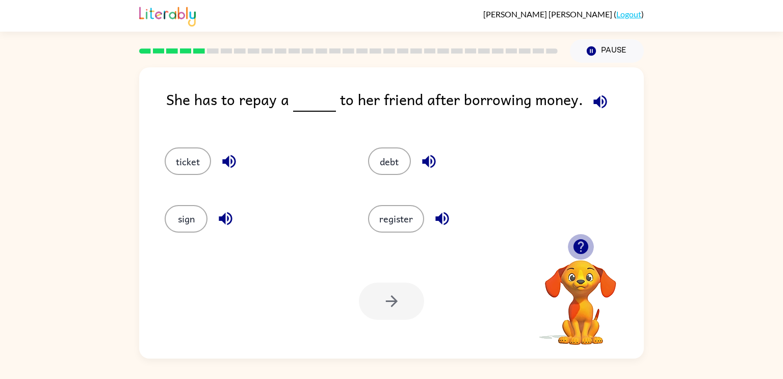
click at [575, 246] on icon "button" at bounding box center [580, 246] width 15 height 15
click at [580, 252] on video "Your browser must support playing .mp4 files to use Literably. Please try using…" at bounding box center [581, 295] width 102 height 102
click at [579, 250] on icon "button" at bounding box center [580, 246] width 15 height 15
click at [579, 250] on video "Your browser must support playing .mp4 files to use Literably. Please try using…" at bounding box center [581, 295] width 102 height 102
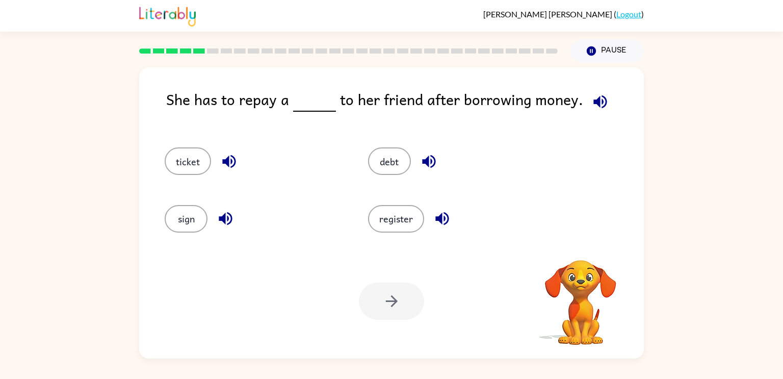
click at [577, 247] on video "Your browser must support playing .mp4 files to use Literably. Please try using…" at bounding box center [581, 295] width 102 height 102
click at [577, 247] on icon "button" at bounding box center [580, 246] width 15 height 15
click at [577, 247] on video "Your browser must support playing .mp4 files to use Literably. Please try using…" at bounding box center [581, 295] width 102 height 102
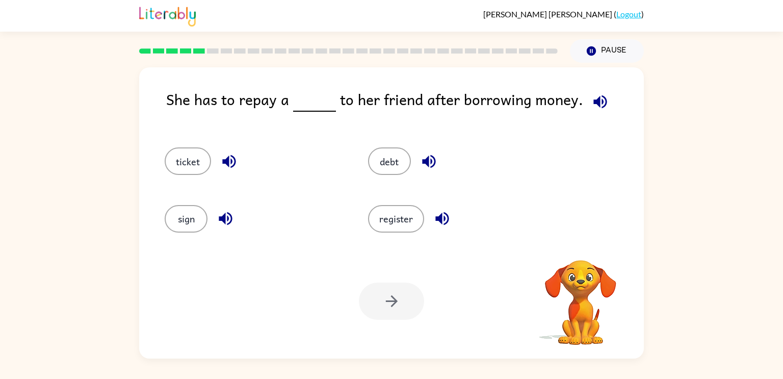
click at [577, 247] on video "Your browser must support playing .mp4 files to use Literably. Please try using…" at bounding box center [581, 295] width 102 height 102
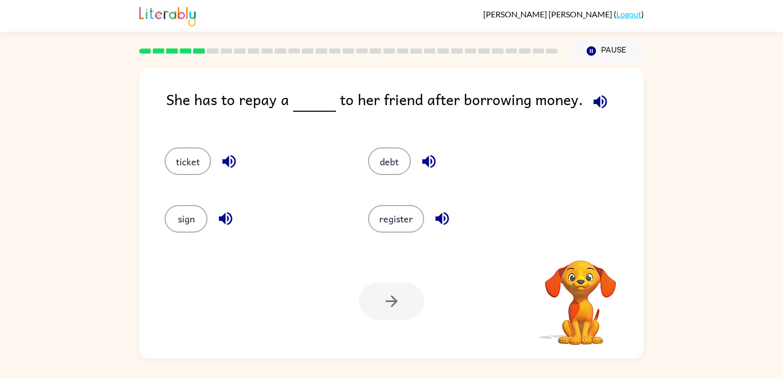
click at [577, 247] on video "Your browser must support playing .mp4 files to use Literably. Please try using…" at bounding box center [581, 295] width 102 height 102
click at [577, 247] on icon "button" at bounding box center [580, 246] width 15 height 15
click at [577, 247] on video "Your browser must support playing .mp4 files to use Literably. Please try using…" at bounding box center [581, 295] width 102 height 102
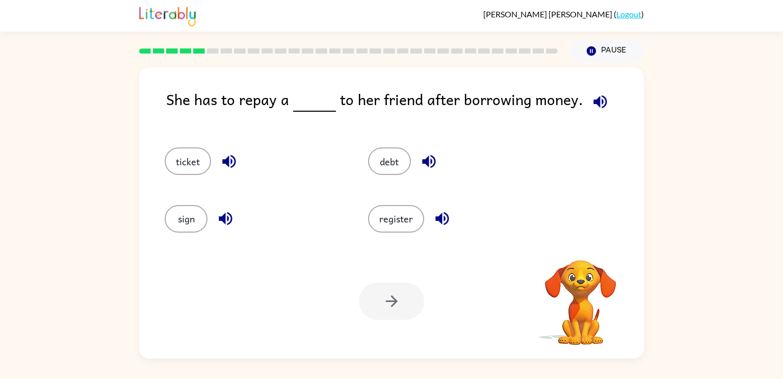
click at [577, 247] on video "Your browser must support playing .mp4 files to use Literably. Please try using…" at bounding box center [581, 295] width 102 height 102
click at [583, 253] on icon "button" at bounding box center [580, 246] width 15 height 15
click at [579, 251] on icon "button" at bounding box center [580, 246] width 15 height 15
click at [579, 250] on icon "button" at bounding box center [580, 246] width 15 height 15
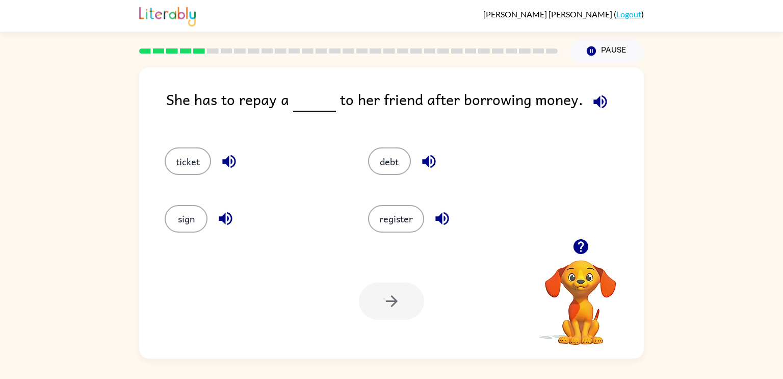
click at [579, 250] on icon "button" at bounding box center [580, 246] width 15 height 15
click at [582, 259] on button "button" at bounding box center [581, 246] width 26 height 26
click at [583, 260] on video "Your browser must support playing .mp4 files to use Literably. Please try using…" at bounding box center [581, 295] width 102 height 102
click at [580, 249] on icon "button" at bounding box center [581, 247] width 18 height 18
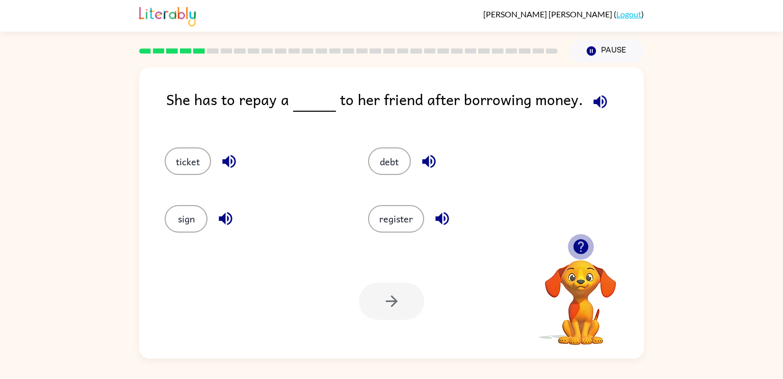
click at [580, 249] on icon "button" at bounding box center [581, 247] width 18 height 18
click at [582, 248] on icon "button" at bounding box center [580, 246] width 15 height 15
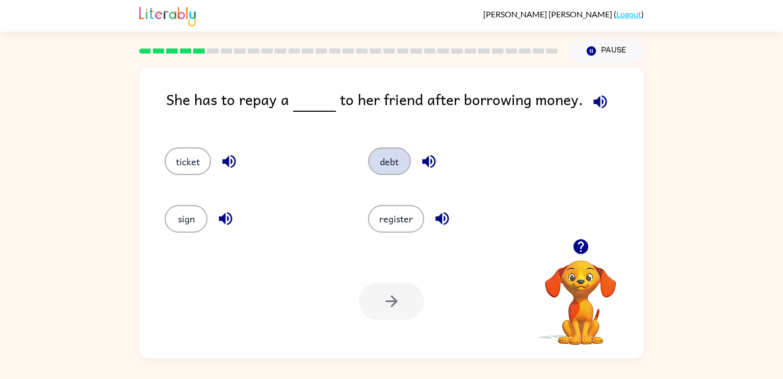
click at [383, 159] on button "debt" at bounding box center [389, 161] width 43 height 28
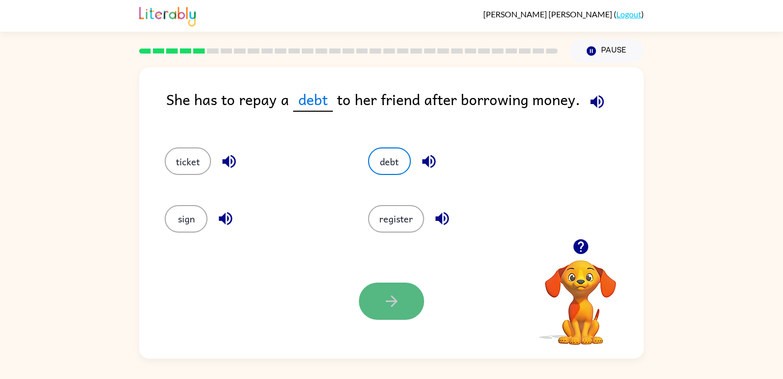
click at [384, 306] on icon "button" at bounding box center [392, 301] width 18 height 18
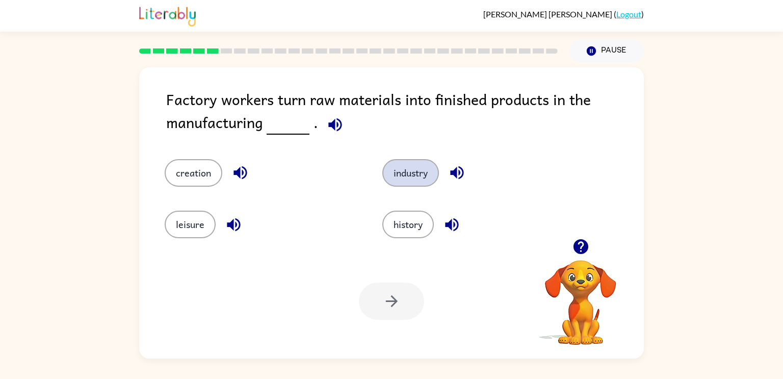
click at [414, 167] on button "industry" at bounding box center [410, 173] width 57 height 28
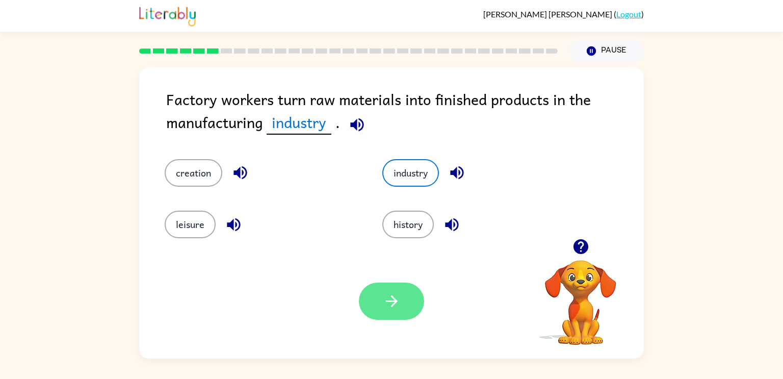
click at [405, 308] on button "button" at bounding box center [391, 300] width 65 height 37
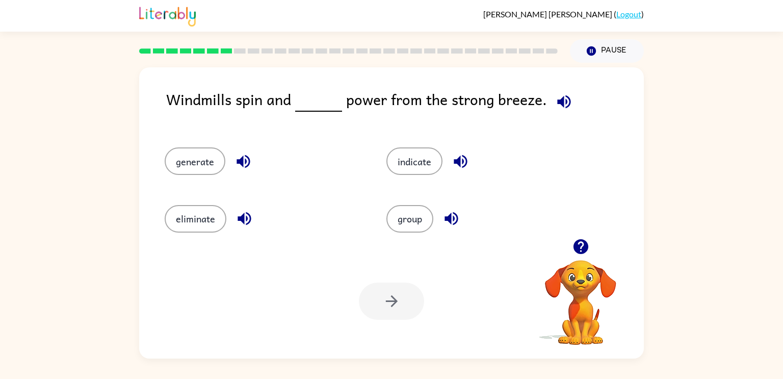
click at [584, 245] on icon "button" at bounding box center [580, 246] width 15 height 15
click at [583, 244] on icon "button" at bounding box center [581, 247] width 18 height 18
click at [582, 246] on icon "button" at bounding box center [581, 247] width 18 height 18
click at [586, 246] on icon "button" at bounding box center [580, 246] width 15 height 15
click at [586, 246] on video "Your browser must support playing .mp4 files to use Literably. Please try using…" at bounding box center [581, 295] width 102 height 102
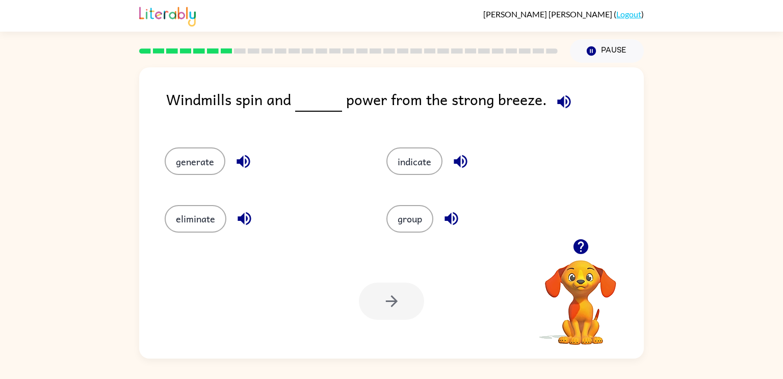
click at [588, 248] on icon "button" at bounding box center [581, 247] width 18 height 18
click at [588, 248] on video "Your browser must support playing .mp4 files to use Literably. Please try using…" at bounding box center [581, 295] width 102 height 102
click at [590, 251] on button "button" at bounding box center [581, 246] width 26 height 26
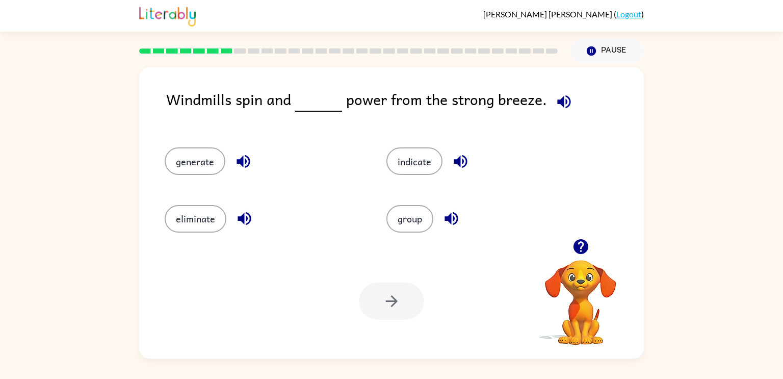
click at [593, 253] on div at bounding box center [581, 246] width 102 height 26
click at [580, 254] on icon "button" at bounding box center [581, 247] width 18 height 18
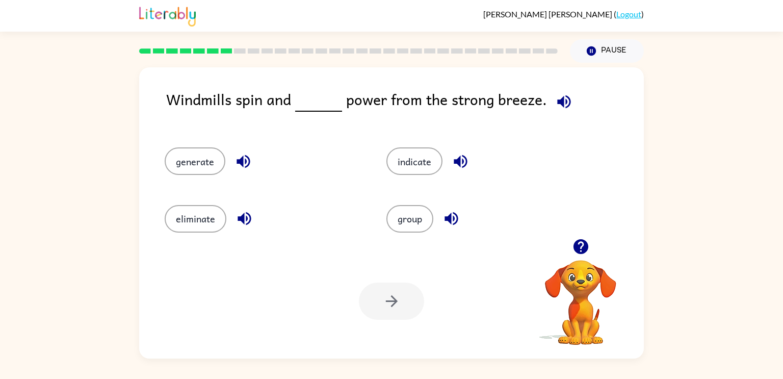
click at [580, 254] on icon "button" at bounding box center [581, 247] width 18 height 18
click at [200, 168] on button "generate" at bounding box center [195, 161] width 61 height 28
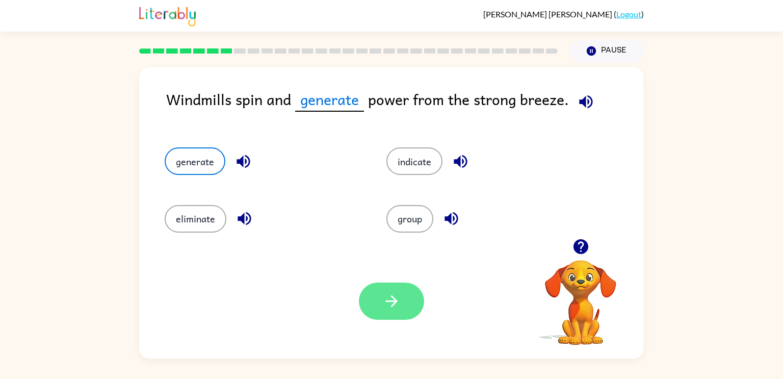
click at [385, 300] on icon "button" at bounding box center [392, 301] width 18 height 18
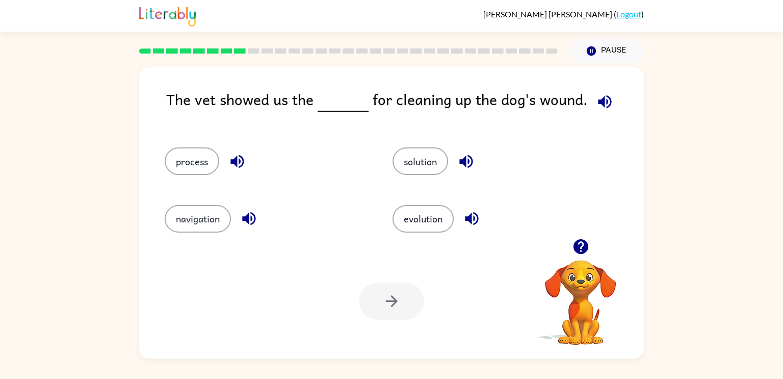
click at [583, 246] on icon "button" at bounding box center [580, 246] width 15 height 15
click at [416, 154] on button "solution" at bounding box center [421, 161] width 56 height 28
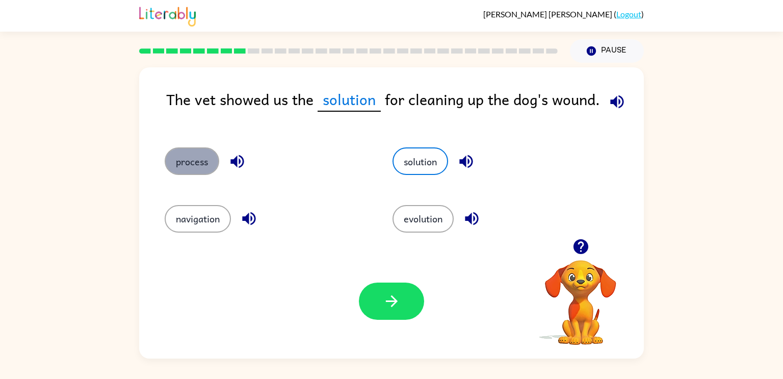
click at [196, 165] on button "process" at bounding box center [192, 161] width 55 height 28
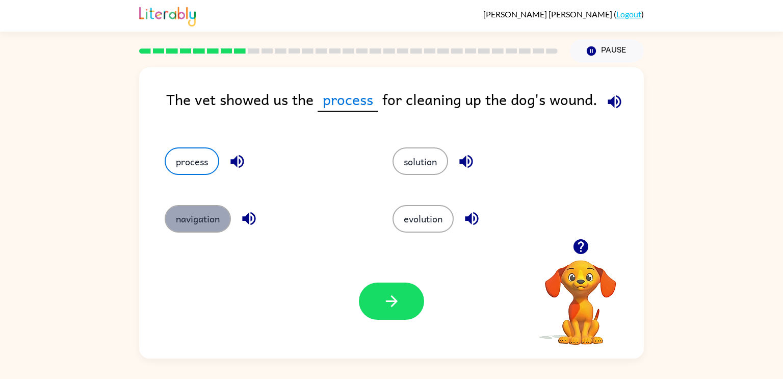
click at [220, 216] on button "navigation" at bounding box center [198, 219] width 66 height 28
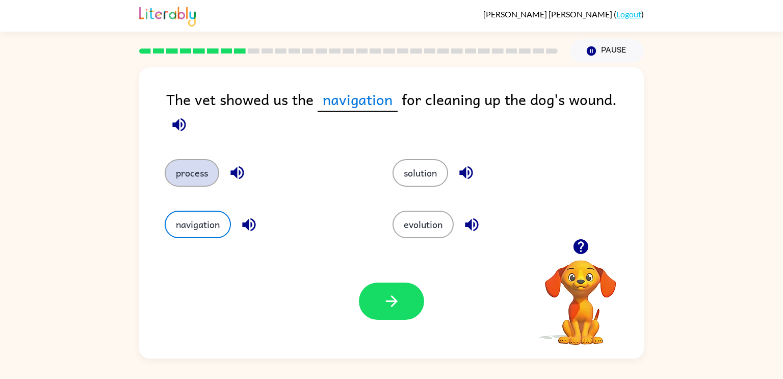
click at [191, 173] on button "process" at bounding box center [192, 173] width 55 height 28
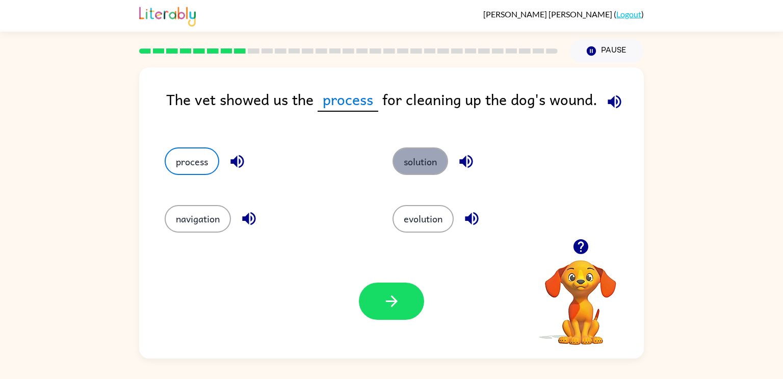
click at [435, 154] on button "solution" at bounding box center [421, 161] width 56 height 28
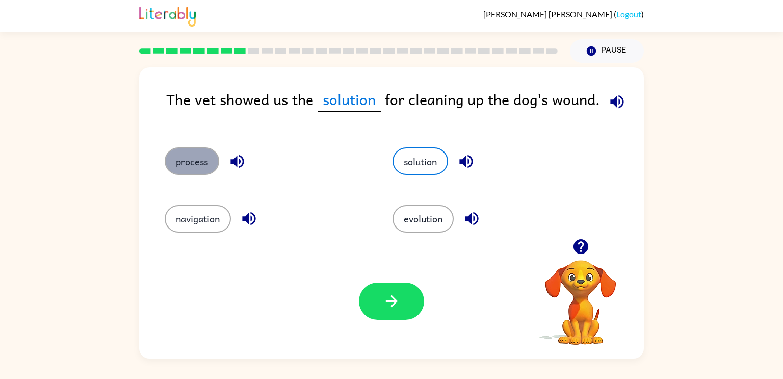
click at [198, 157] on button "process" at bounding box center [192, 161] width 55 height 28
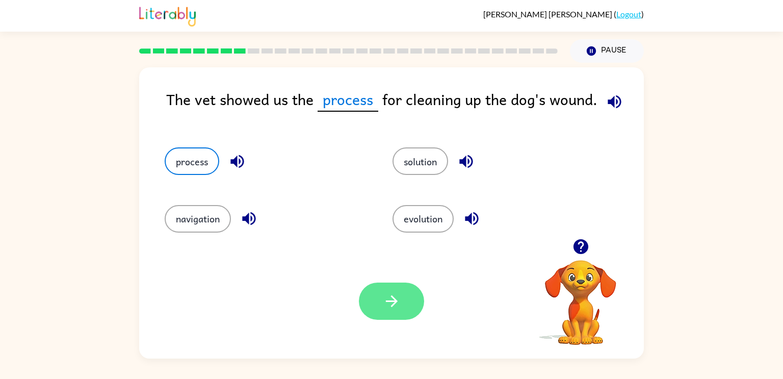
click at [387, 292] on button "button" at bounding box center [391, 300] width 65 height 37
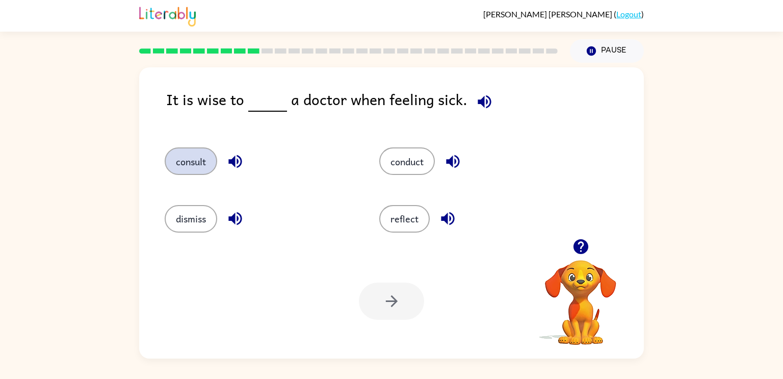
click at [177, 159] on button "consult" at bounding box center [191, 161] width 53 height 28
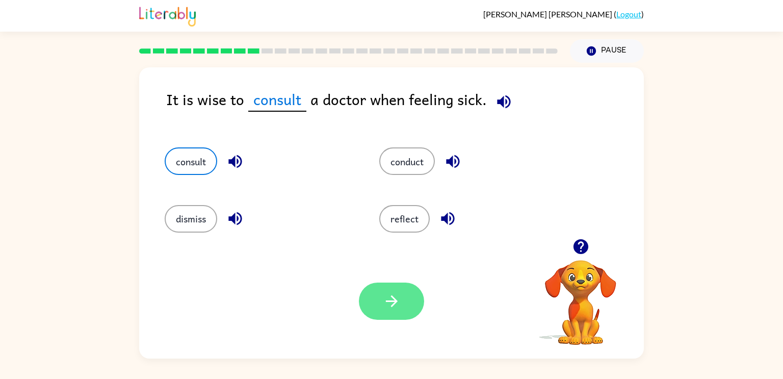
click at [382, 290] on button "button" at bounding box center [391, 300] width 65 height 37
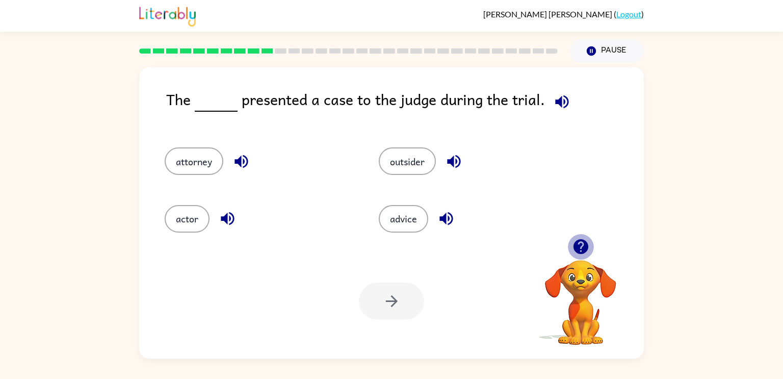
click at [585, 248] on icon "button" at bounding box center [580, 246] width 15 height 15
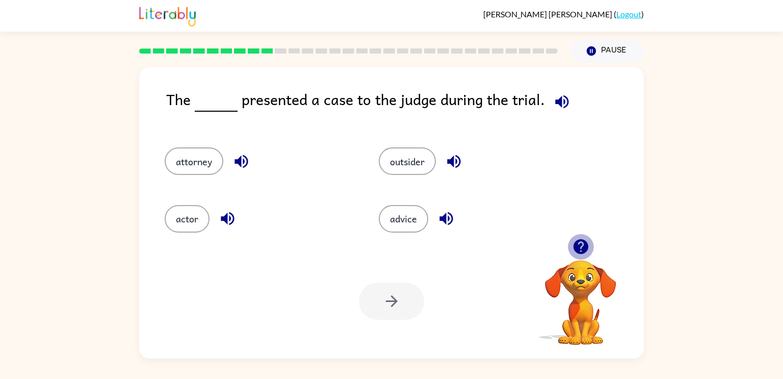
click at [585, 248] on icon "button" at bounding box center [580, 246] width 15 height 15
click at [201, 164] on button "attorney" at bounding box center [194, 161] width 59 height 28
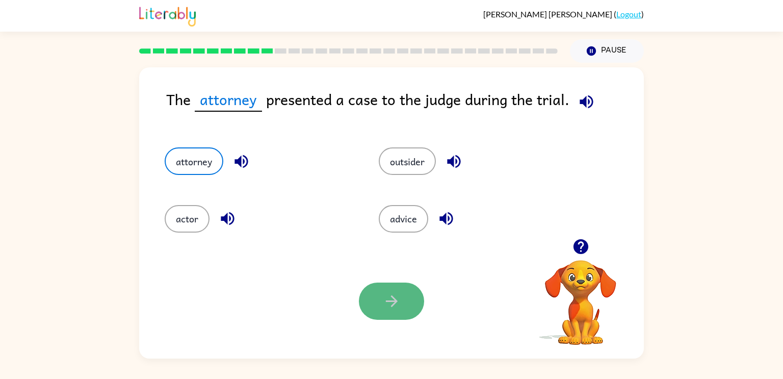
click at [390, 300] on icon "button" at bounding box center [392, 301] width 18 height 18
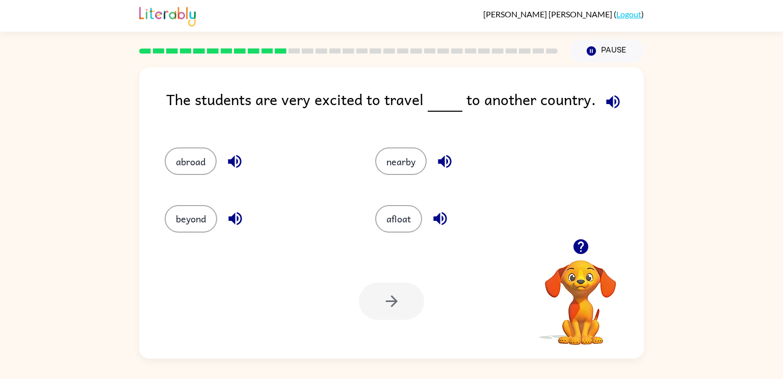
click at [573, 238] on icon "button" at bounding box center [581, 247] width 18 height 18
click at [576, 243] on icon "button" at bounding box center [580, 246] width 15 height 15
click at [193, 151] on button "abroad" at bounding box center [191, 161] width 52 height 28
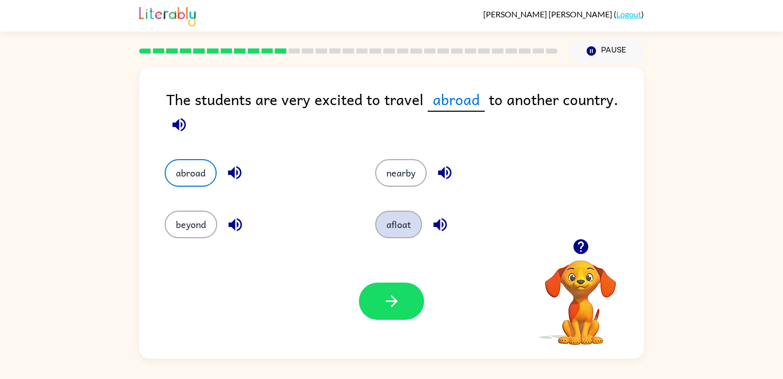
click at [403, 218] on button "afloat" at bounding box center [398, 225] width 47 height 28
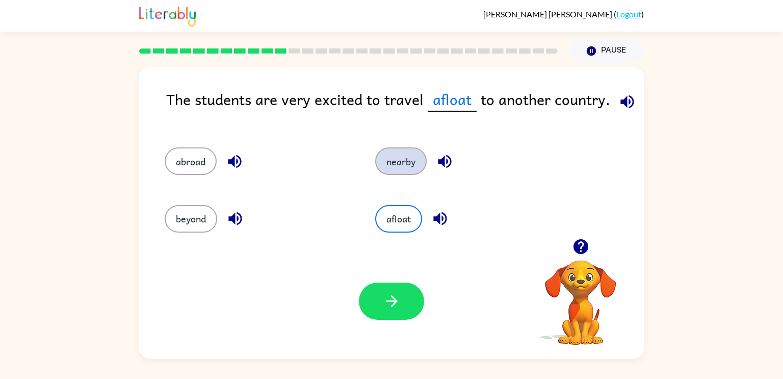
click at [399, 159] on button "nearby" at bounding box center [400, 161] width 51 height 28
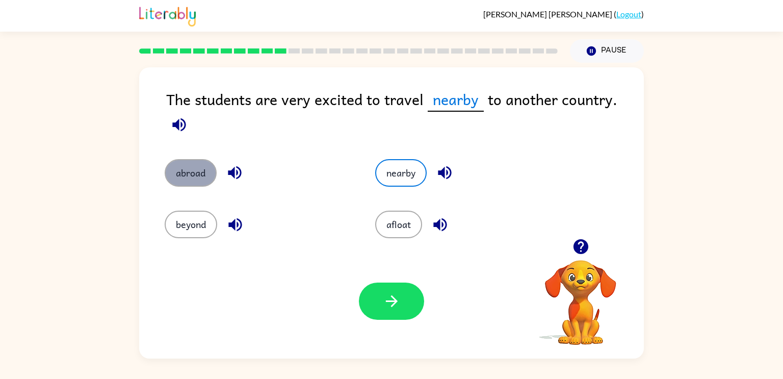
click at [190, 180] on button "abroad" at bounding box center [191, 173] width 52 height 28
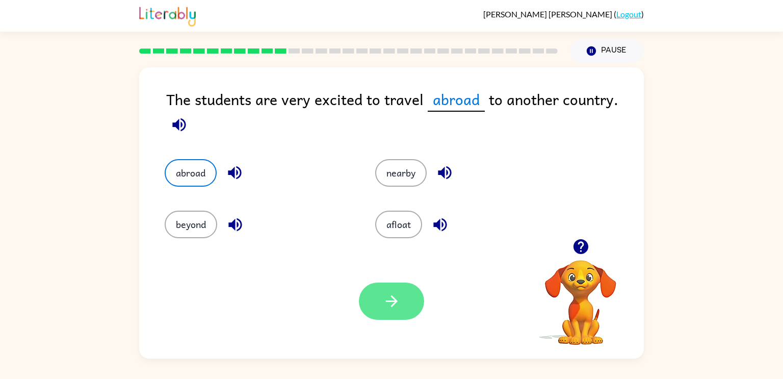
click at [411, 289] on button "button" at bounding box center [391, 300] width 65 height 37
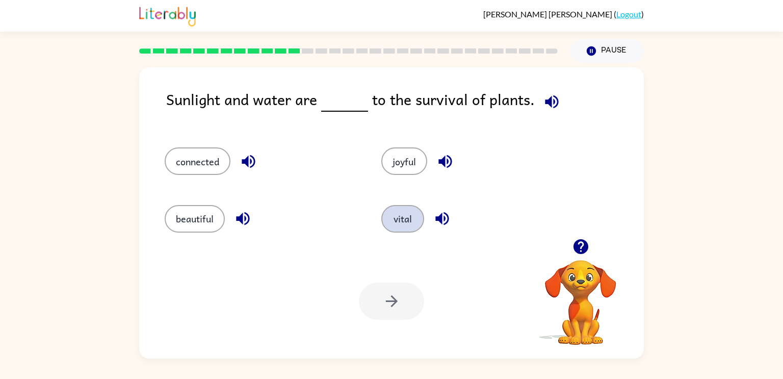
click at [388, 225] on button "vital" at bounding box center [402, 219] width 43 height 28
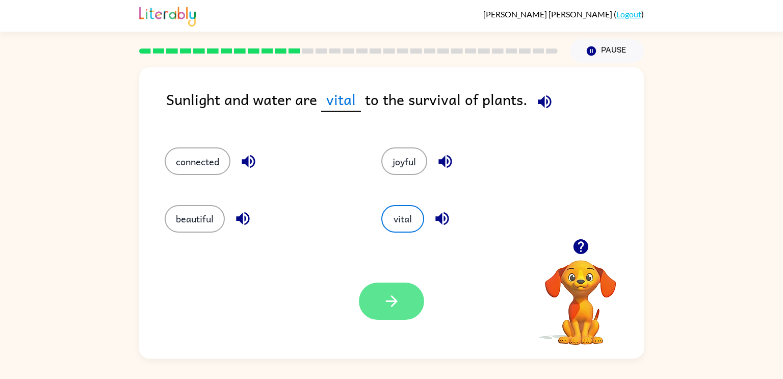
click at [398, 300] on icon "button" at bounding box center [392, 301] width 18 height 18
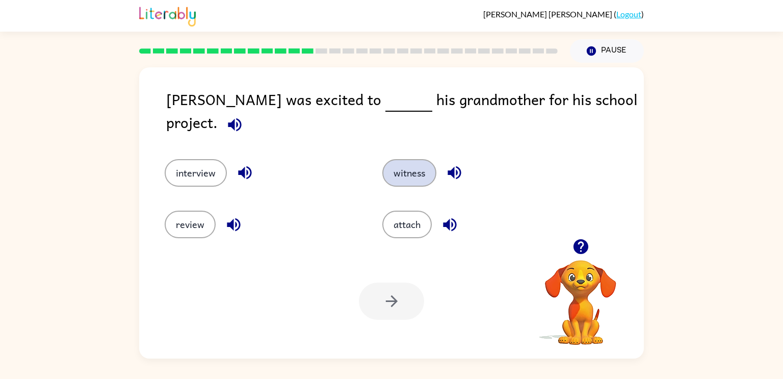
click at [410, 165] on button "witness" at bounding box center [409, 173] width 54 height 28
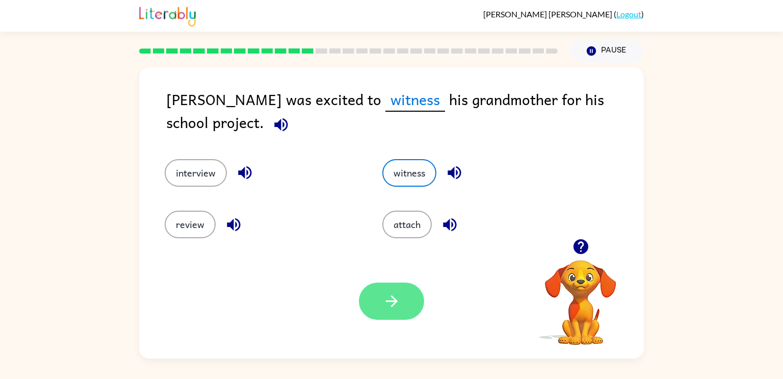
click at [403, 301] on button "button" at bounding box center [391, 300] width 65 height 37
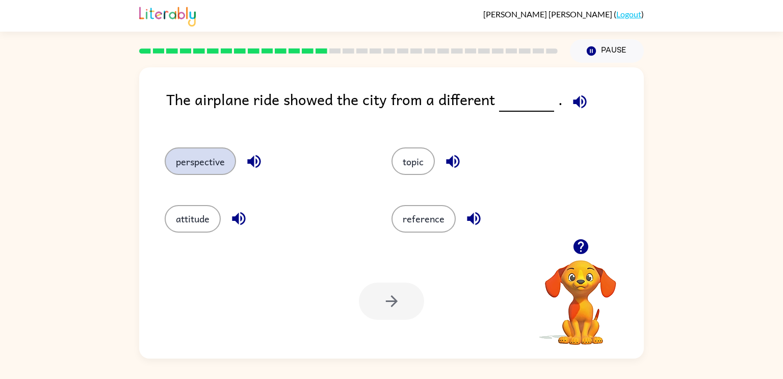
click at [177, 166] on button "perspective" at bounding box center [200, 161] width 71 height 28
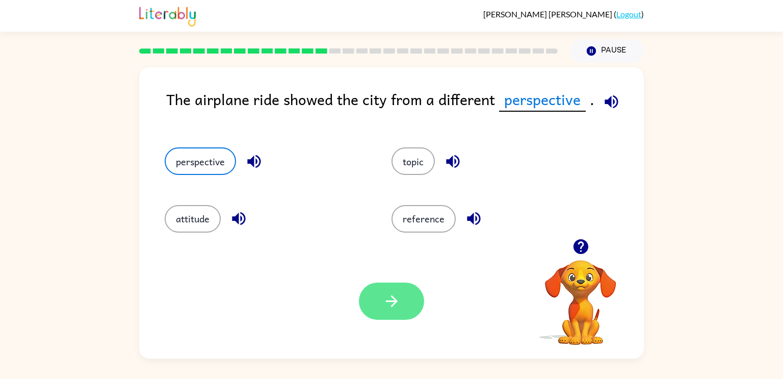
click at [403, 314] on button "button" at bounding box center [391, 300] width 65 height 37
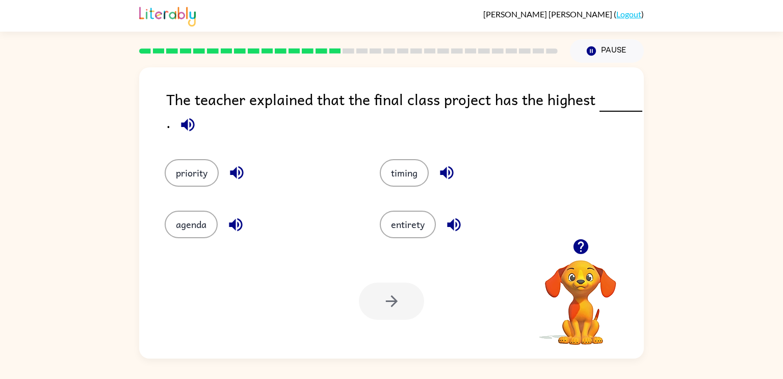
click at [576, 252] on icon "button" at bounding box center [580, 246] width 15 height 15
click at [576, 252] on video "Your browser must support playing .mp4 files to use Literably. Please try using…" at bounding box center [581, 295] width 102 height 102
click at [582, 255] on icon "button" at bounding box center [581, 247] width 18 height 18
click at [584, 258] on video "Your browser must support playing .mp4 files to use Literably. Please try using…" at bounding box center [581, 295] width 102 height 102
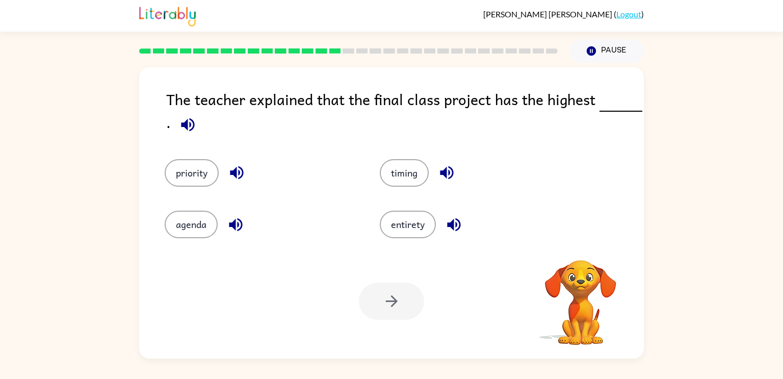
click at [584, 258] on video "Your browser must support playing .mp4 files to use Literably. Please try using…" at bounding box center [581, 295] width 102 height 102
click at [584, 259] on div "Your browser must support playing .mp4 files to use Literably. Please try using…" at bounding box center [581, 302] width 102 height 87
click at [584, 258] on button "button" at bounding box center [581, 246] width 26 height 26
click at [584, 258] on video "Your browser must support playing .mp4 files to use Literably. Please try using…" at bounding box center [581, 295] width 102 height 102
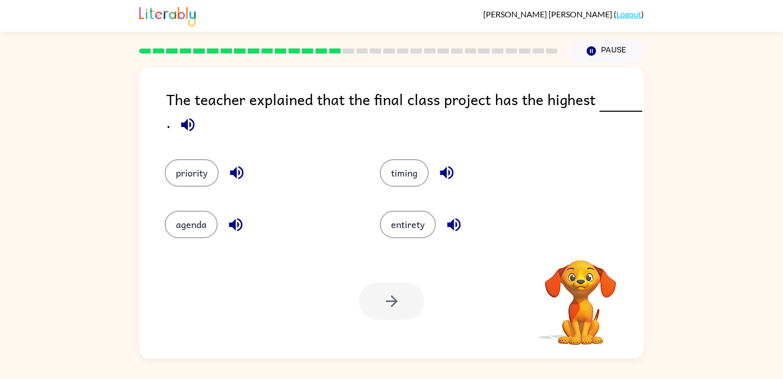
click at [584, 258] on video "Your browser must support playing .mp4 files to use Literably. Please try using…" at bounding box center [581, 295] width 102 height 102
click at [194, 221] on button "agenda" at bounding box center [191, 225] width 53 height 28
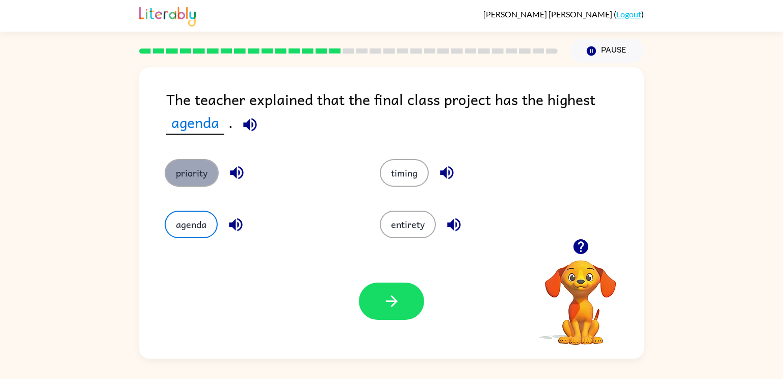
click at [191, 178] on button "priority" at bounding box center [192, 173] width 54 height 28
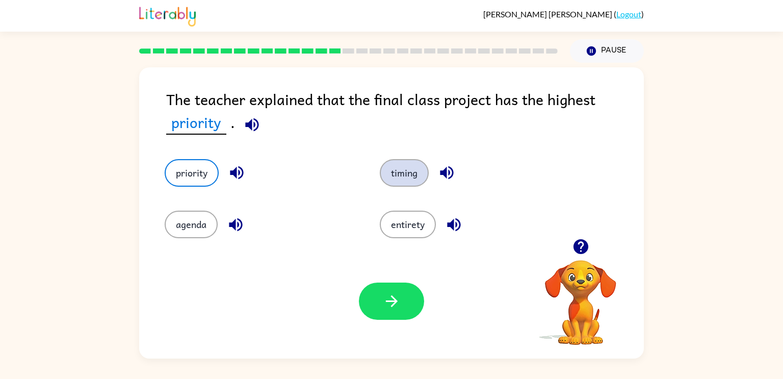
click at [416, 169] on button "timing" at bounding box center [404, 173] width 49 height 28
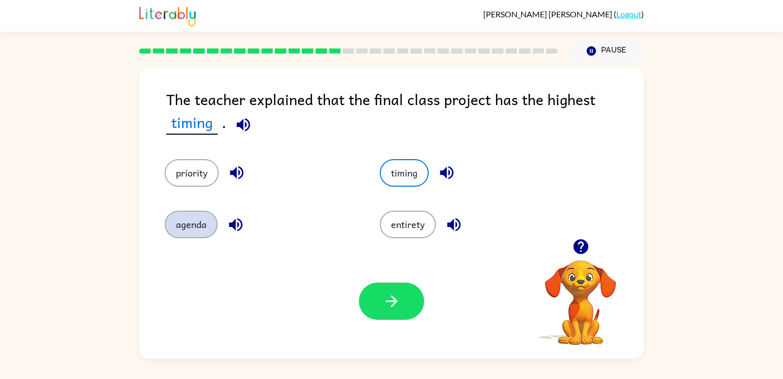
click at [190, 226] on button "agenda" at bounding box center [191, 225] width 53 height 28
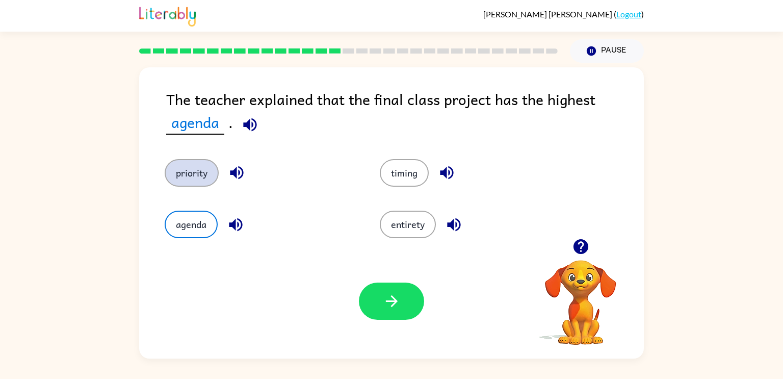
click at [194, 179] on button "priority" at bounding box center [192, 173] width 54 height 28
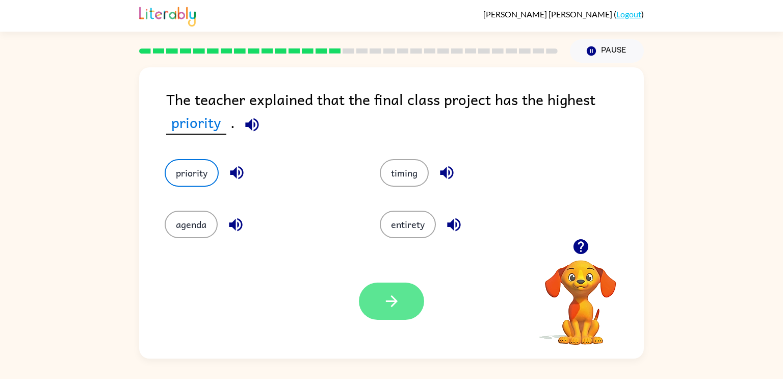
click at [391, 304] on icon "button" at bounding box center [392, 301] width 18 height 18
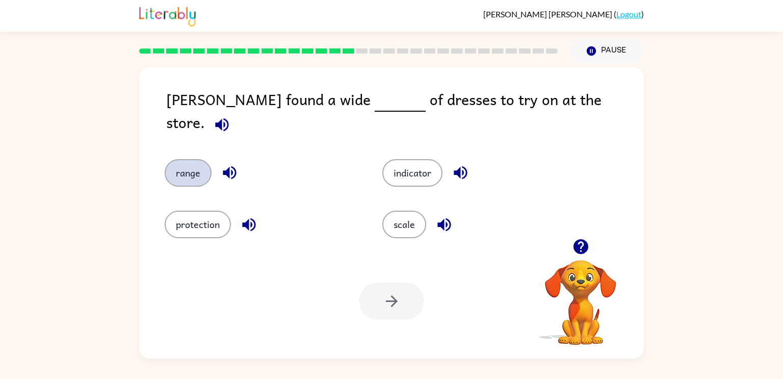
click at [195, 161] on button "range" at bounding box center [188, 173] width 47 height 28
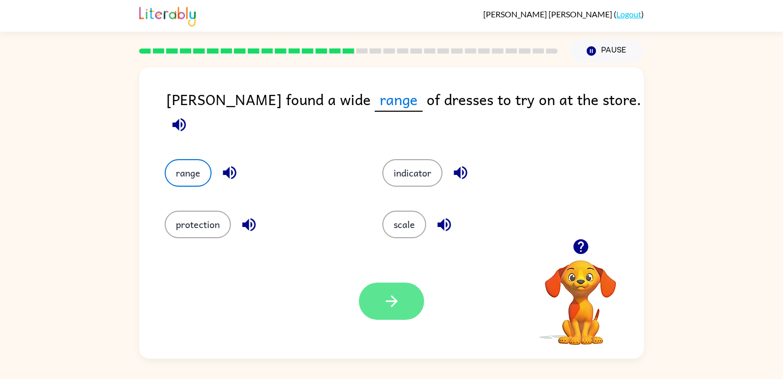
click at [399, 311] on button "button" at bounding box center [391, 300] width 65 height 37
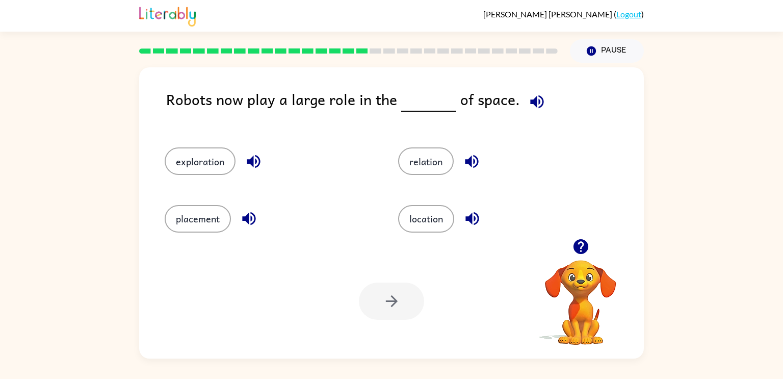
click at [579, 242] on icon "button" at bounding box center [580, 246] width 15 height 15
click at [576, 239] on icon "button" at bounding box center [581, 247] width 18 height 18
click at [208, 160] on button "exploration" at bounding box center [200, 161] width 71 height 28
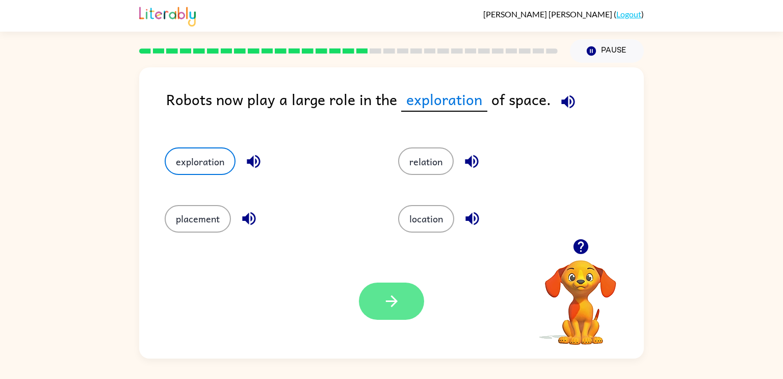
click at [378, 297] on button "button" at bounding box center [391, 300] width 65 height 37
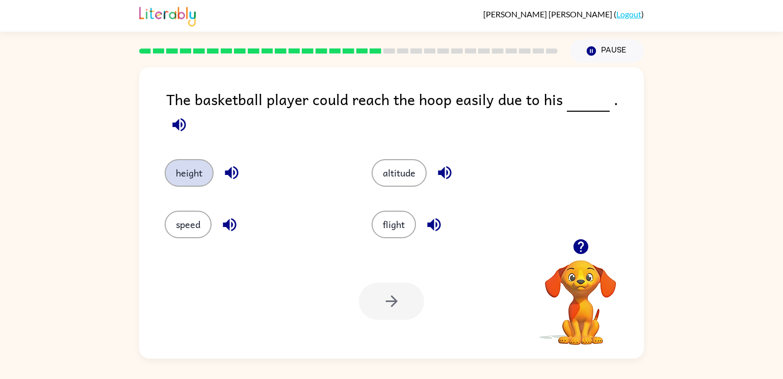
click at [194, 168] on button "height" at bounding box center [189, 173] width 49 height 28
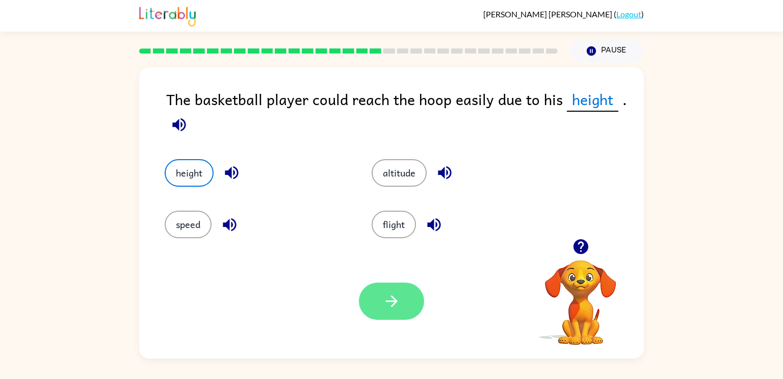
click at [402, 302] on button "button" at bounding box center [391, 300] width 65 height 37
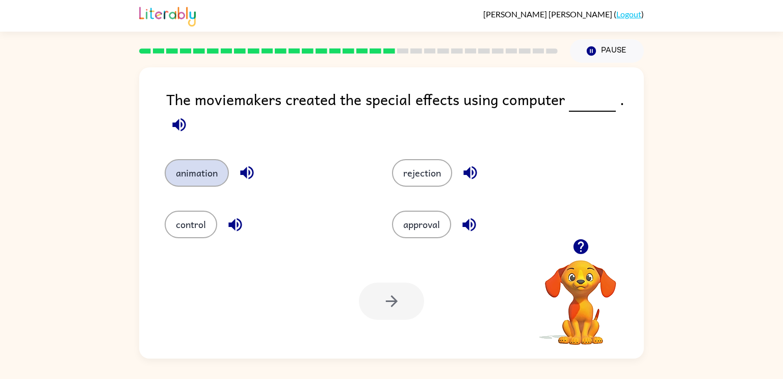
click at [205, 181] on button "animation" at bounding box center [197, 173] width 64 height 28
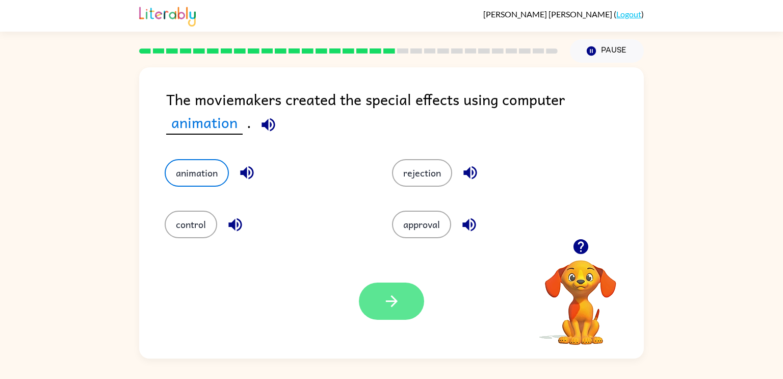
click at [400, 288] on button "button" at bounding box center [391, 300] width 65 height 37
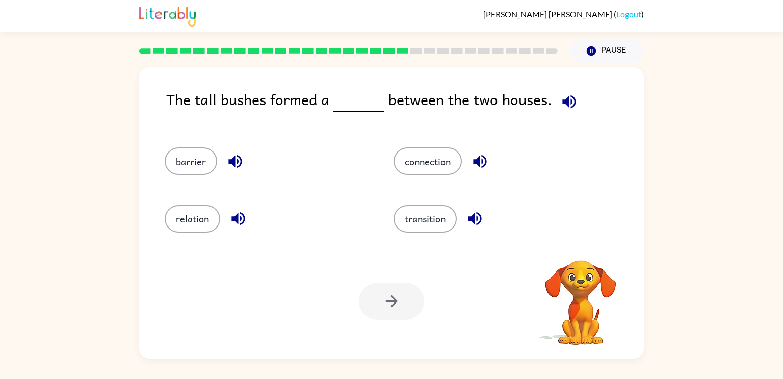
click at [399, 295] on div at bounding box center [391, 300] width 65 height 37
click at [167, 159] on button "barrier" at bounding box center [191, 161] width 53 height 28
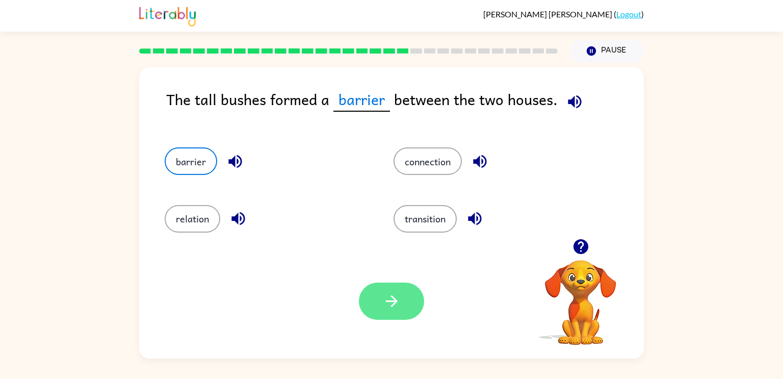
click at [414, 304] on button "button" at bounding box center [391, 300] width 65 height 37
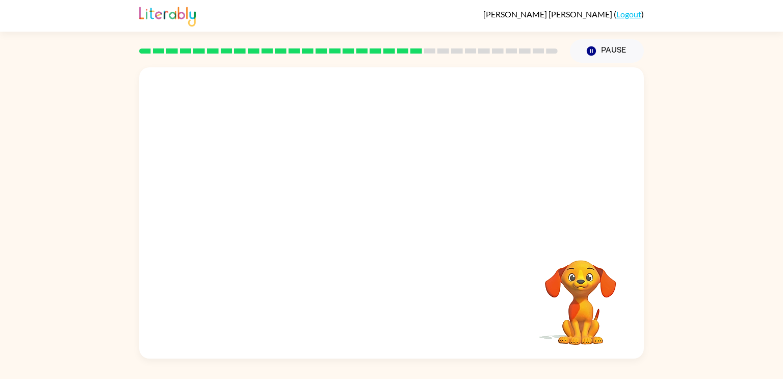
click at [308, 206] on video "Your browser must support playing .mp4 files to use Literably. Please try using…" at bounding box center [391, 152] width 505 height 171
click at [297, 201] on video "Your browser must support playing .mp4 files to use Literably. Please try using…" at bounding box center [391, 152] width 505 height 171
click at [408, 226] on div at bounding box center [391, 217] width 65 height 37
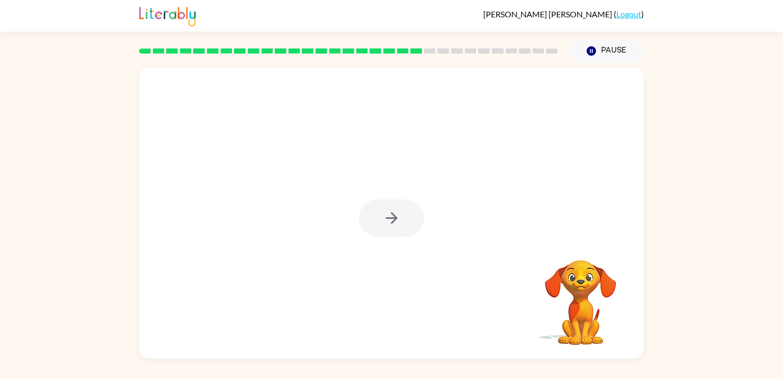
click at [408, 226] on div at bounding box center [391, 217] width 65 height 37
click at [408, 226] on button "button" at bounding box center [391, 217] width 65 height 37
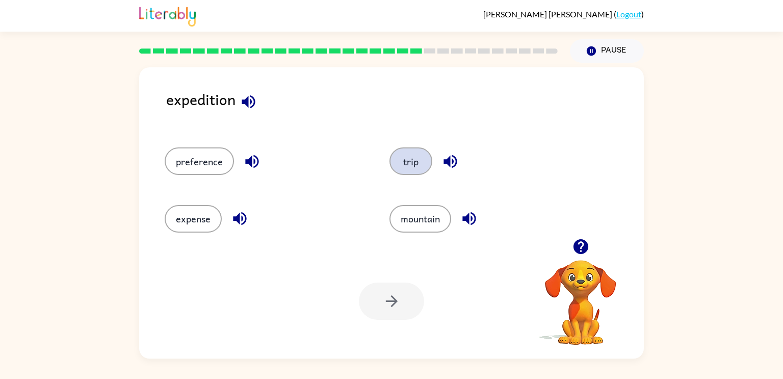
click at [409, 163] on button "trip" at bounding box center [410, 161] width 43 height 28
click at [381, 310] on button "button" at bounding box center [391, 300] width 65 height 37
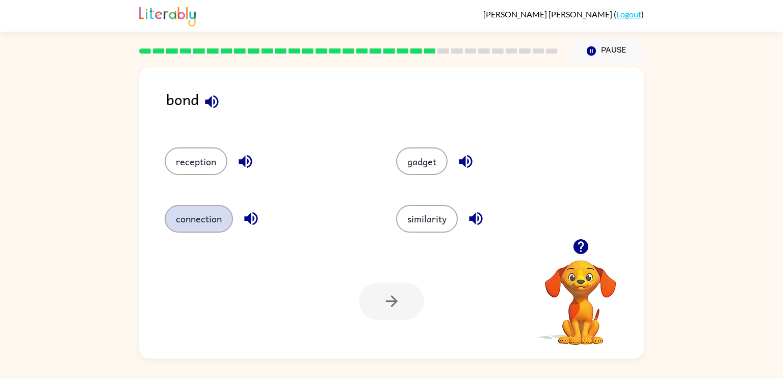
click at [214, 224] on button "connection" at bounding box center [199, 219] width 68 height 28
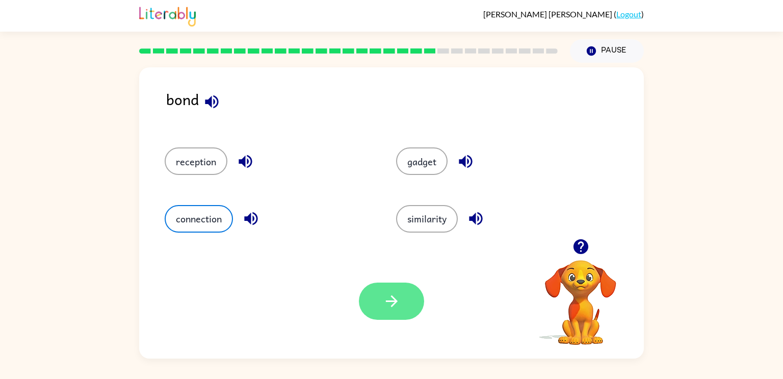
click at [405, 304] on button "button" at bounding box center [391, 300] width 65 height 37
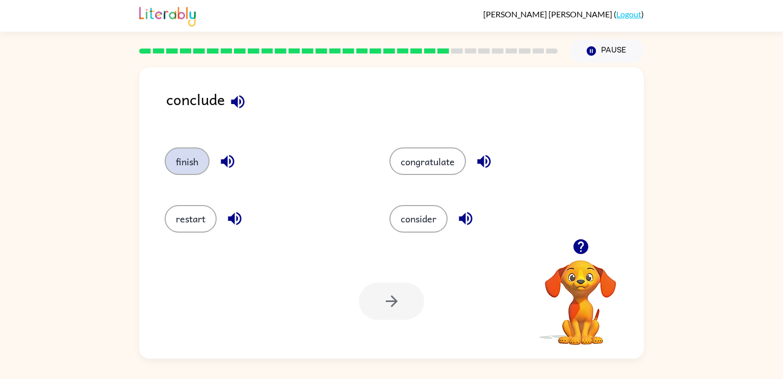
click at [192, 168] on button "finish" at bounding box center [187, 161] width 45 height 28
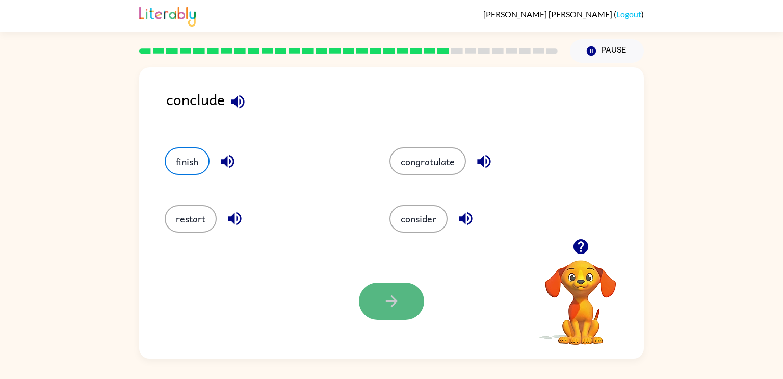
click at [371, 308] on button "button" at bounding box center [391, 300] width 65 height 37
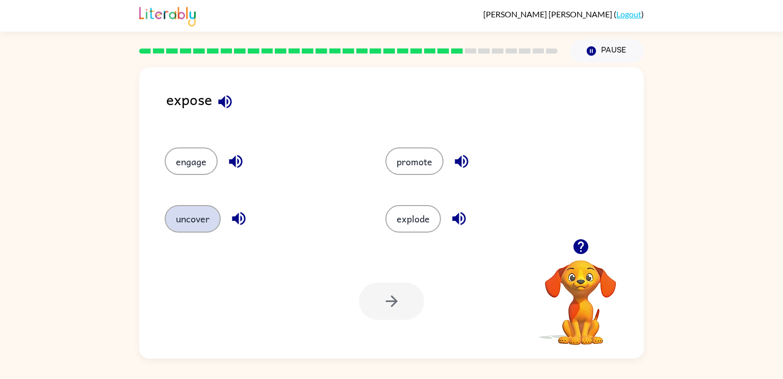
click at [192, 217] on button "uncover" at bounding box center [193, 219] width 56 height 28
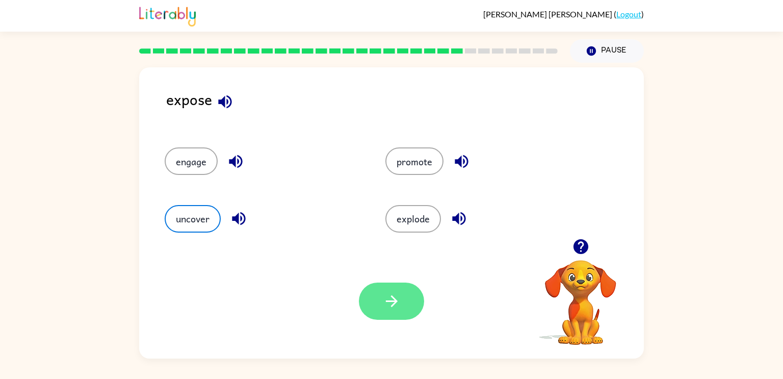
click at [399, 291] on button "button" at bounding box center [391, 300] width 65 height 37
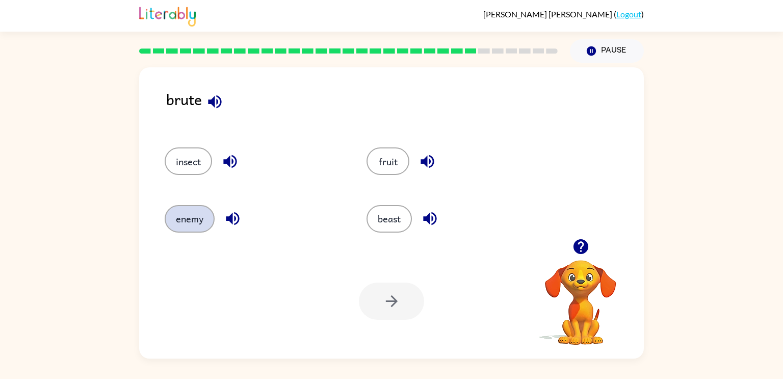
click at [200, 217] on button "enemy" at bounding box center [190, 219] width 50 height 28
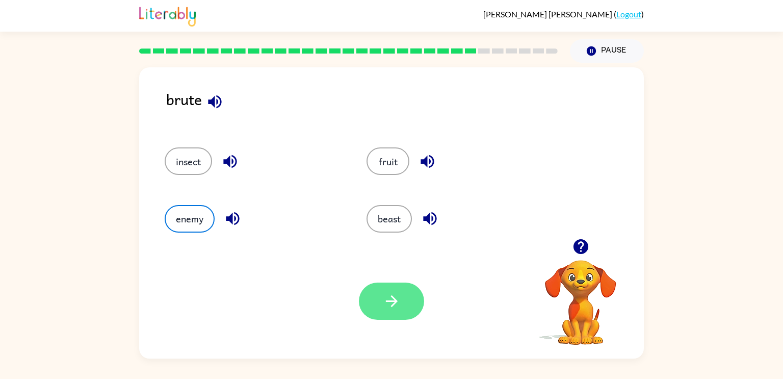
click at [389, 294] on icon "button" at bounding box center [392, 301] width 18 height 18
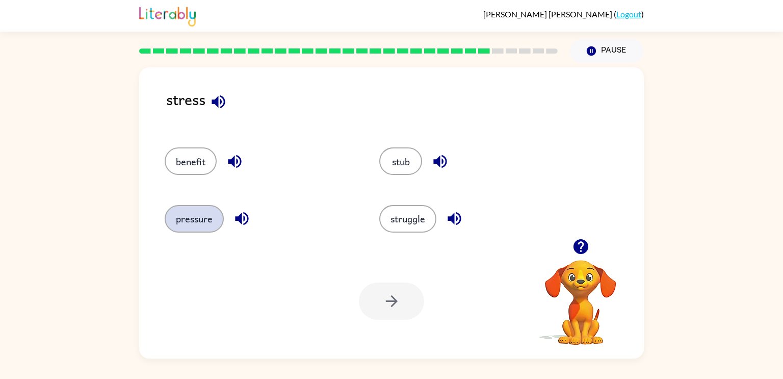
click at [198, 205] on button "pressure" at bounding box center [194, 219] width 59 height 28
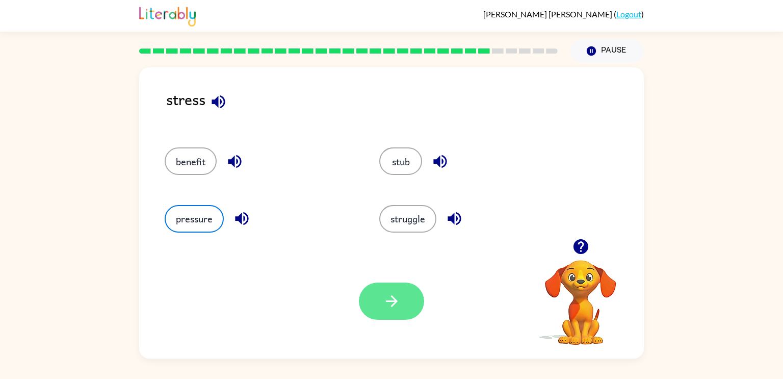
click at [421, 305] on button "button" at bounding box center [391, 300] width 65 height 37
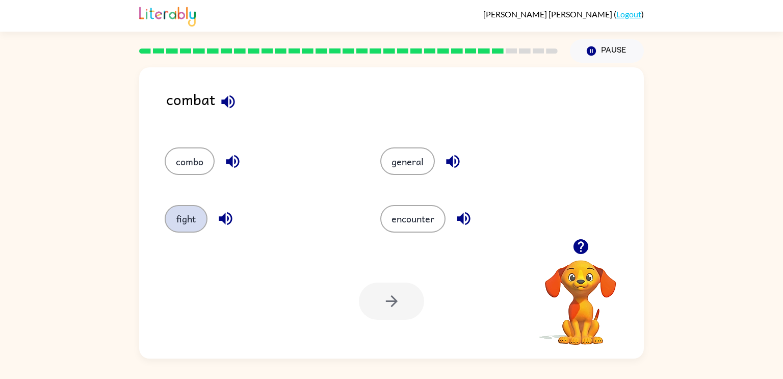
click at [198, 215] on button "fight" at bounding box center [186, 219] width 43 height 28
click at [398, 297] on icon "button" at bounding box center [392, 301] width 18 height 18
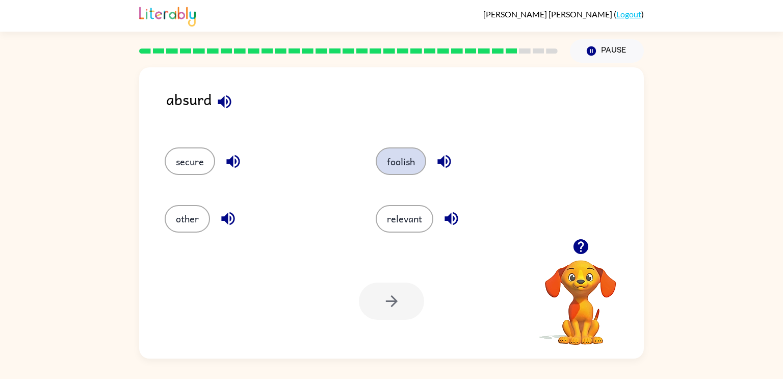
click at [398, 168] on button "foolish" at bounding box center [401, 161] width 50 height 28
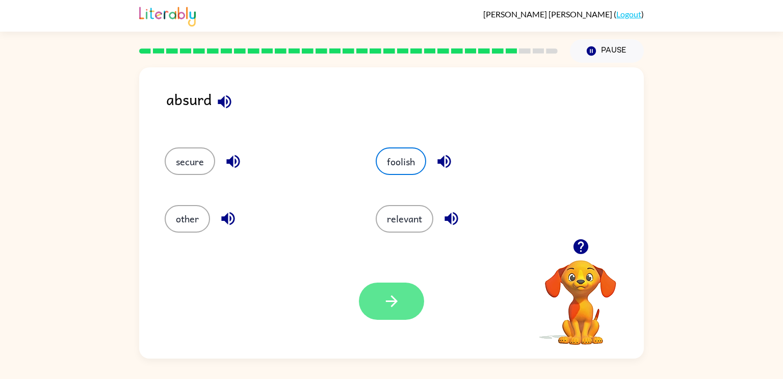
click at [397, 292] on icon "button" at bounding box center [392, 301] width 18 height 18
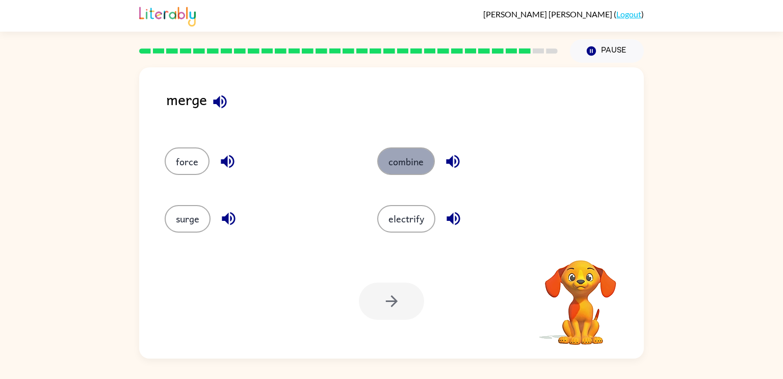
click at [403, 170] on button "combine" at bounding box center [406, 161] width 58 height 28
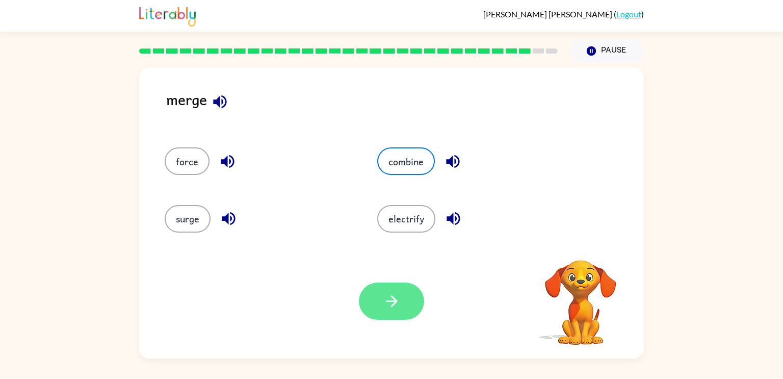
click at [395, 294] on icon "button" at bounding box center [392, 301] width 18 height 18
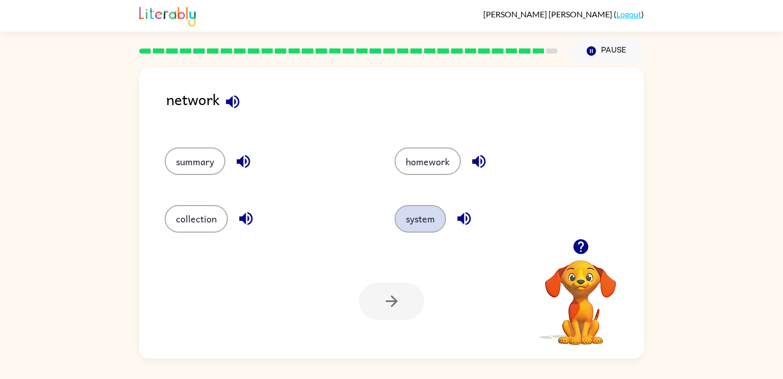
click at [425, 223] on button "system" at bounding box center [420, 219] width 51 height 28
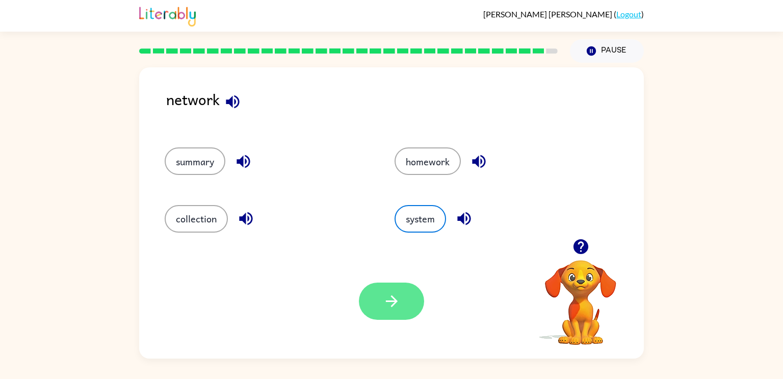
click at [399, 304] on icon "button" at bounding box center [392, 301] width 18 height 18
